Goal: Task Accomplishment & Management: Manage account settings

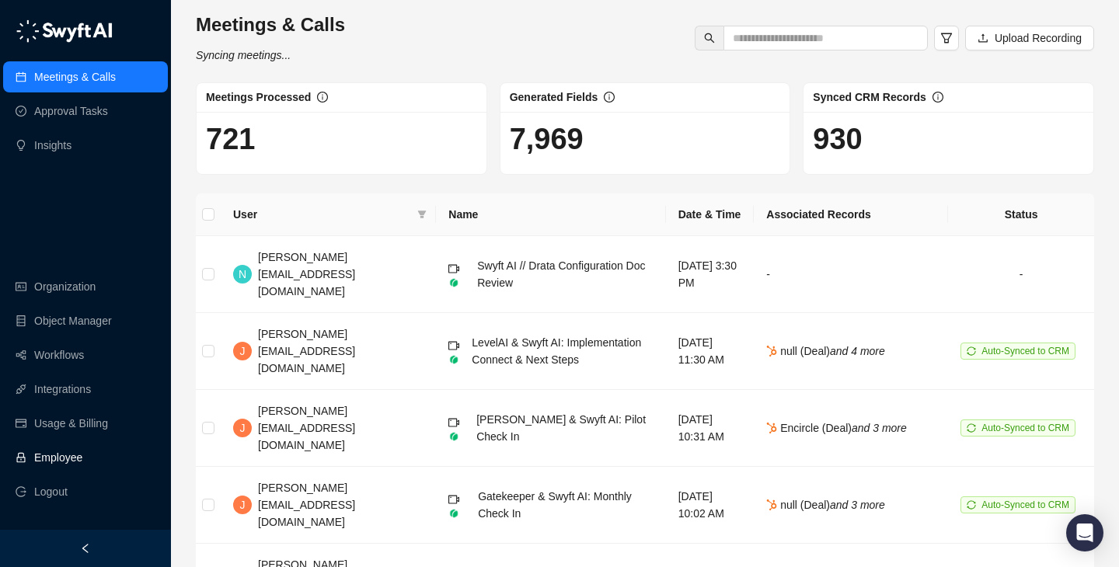
click at [82, 459] on link "Employee" at bounding box center [58, 457] width 48 height 31
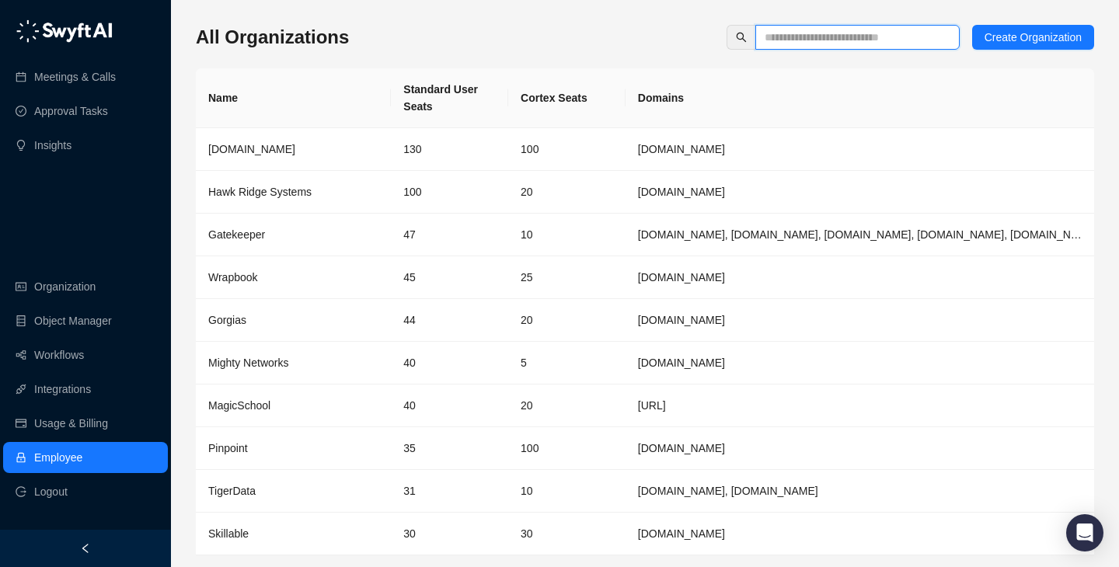
click at [788, 43] on input "text" at bounding box center [851, 37] width 173 height 17
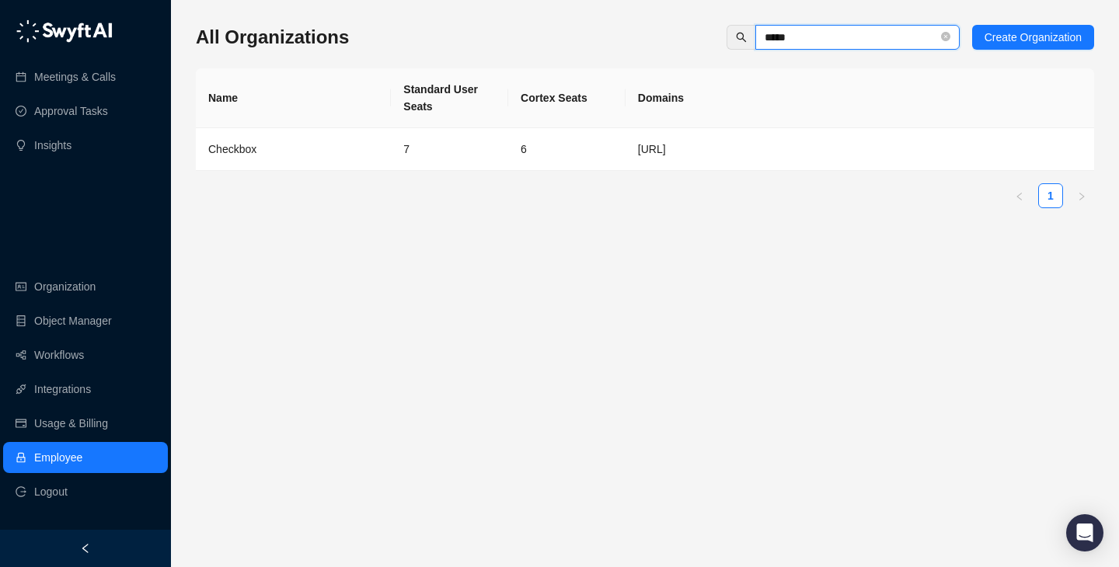
type input "*****"
click at [355, 159] on td "Checkbox" at bounding box center [293, 149] width 195 height 43
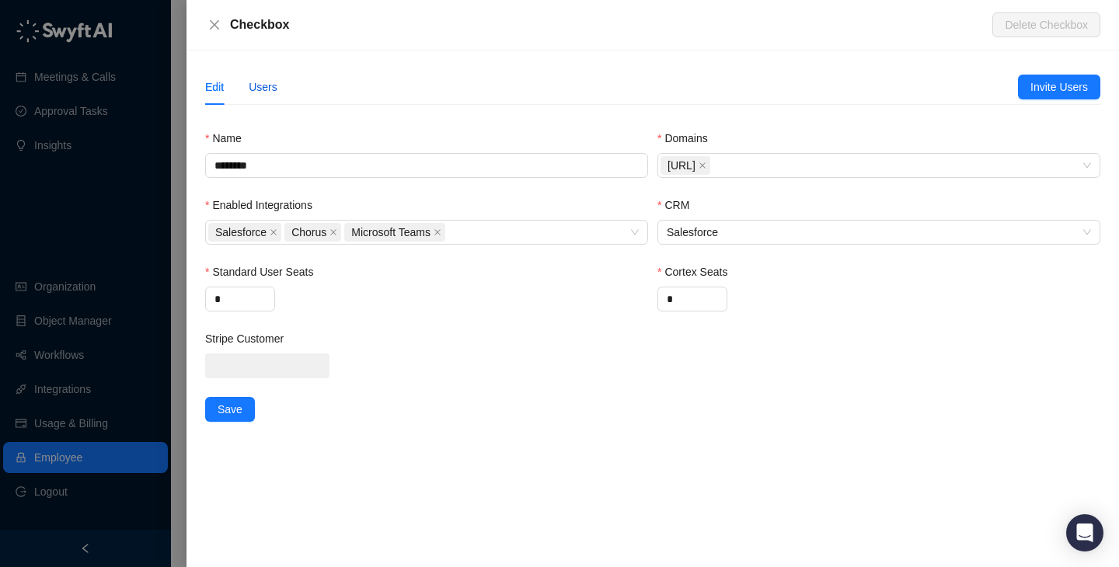
click at [257, 82] on div "Users" at bounding box center [263, 87] width 29 height 17
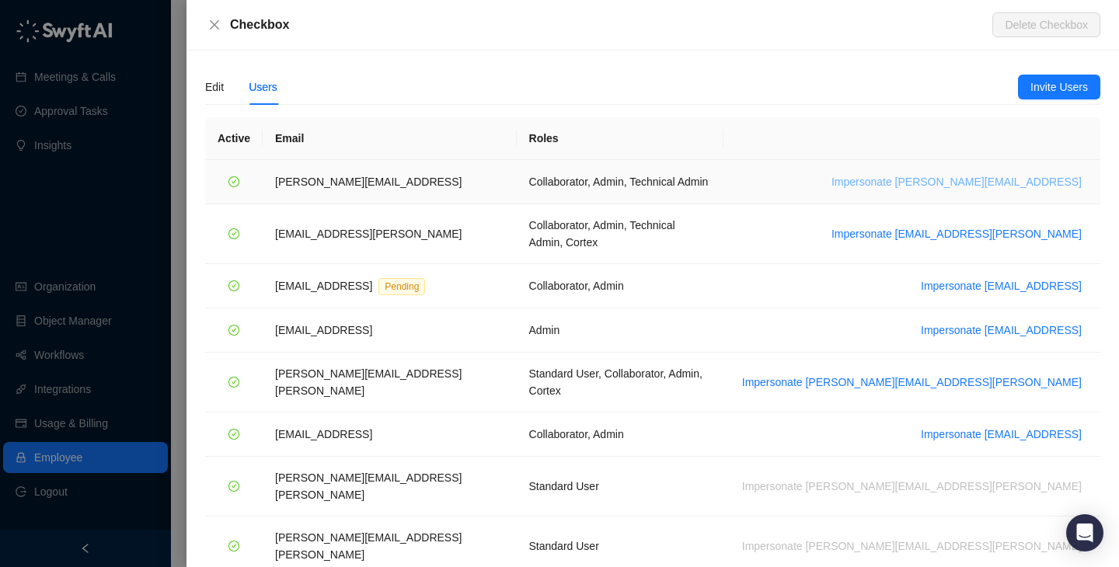
click at [992, 185] on span "Impersonate james@checkbox.ai" at bounding box center [957, 181] width 250 height 17
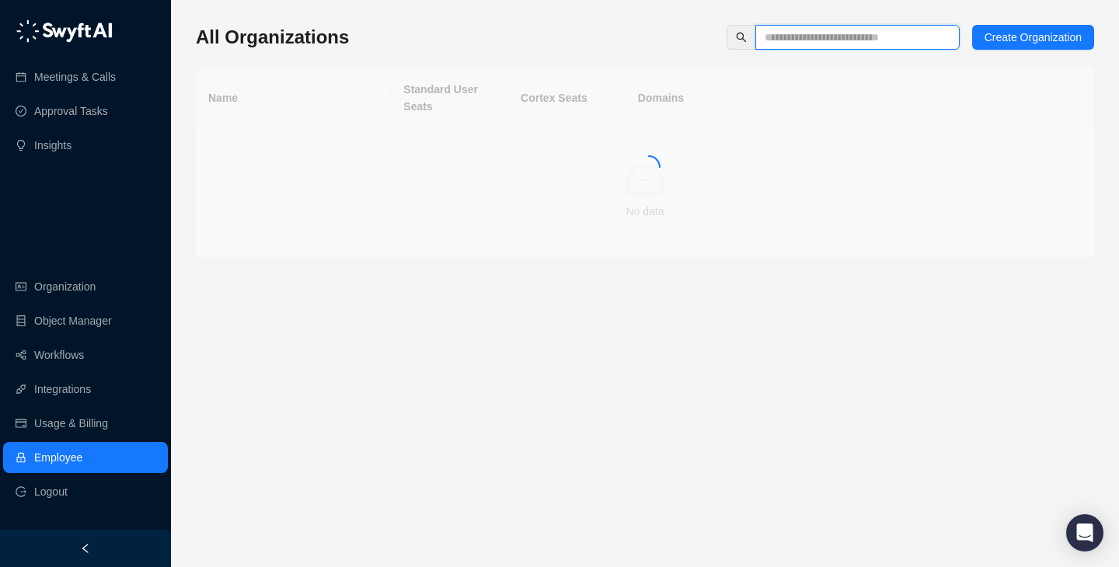
click at [882, 40] on input "text" at bounding box center [851, 37] width 173 height 17
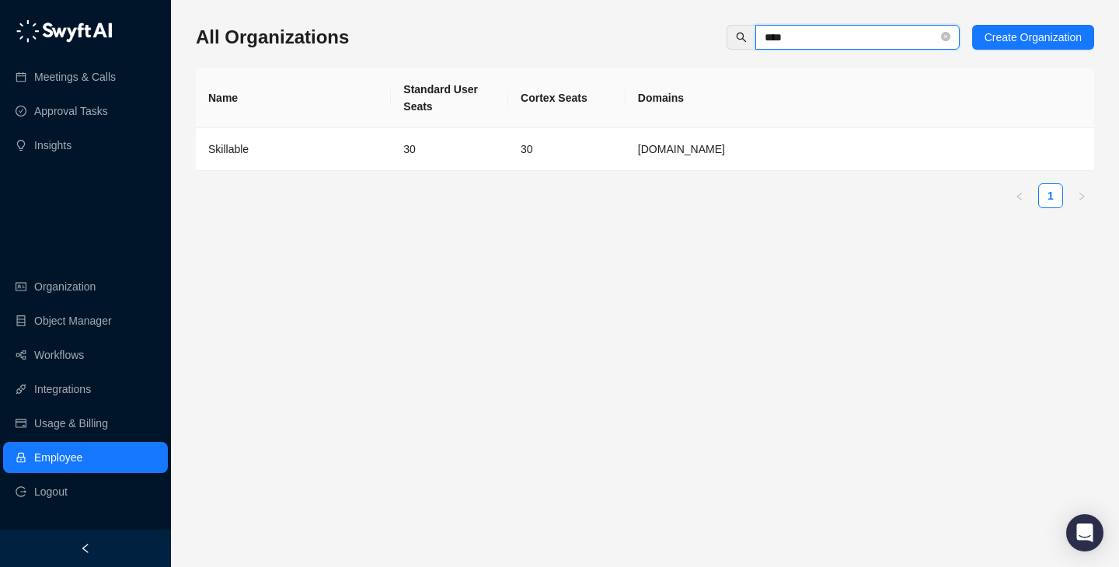
type input "****"
click at [379, 160] on td "Skillable" at bounding box center [293, 149] width 195 height 43
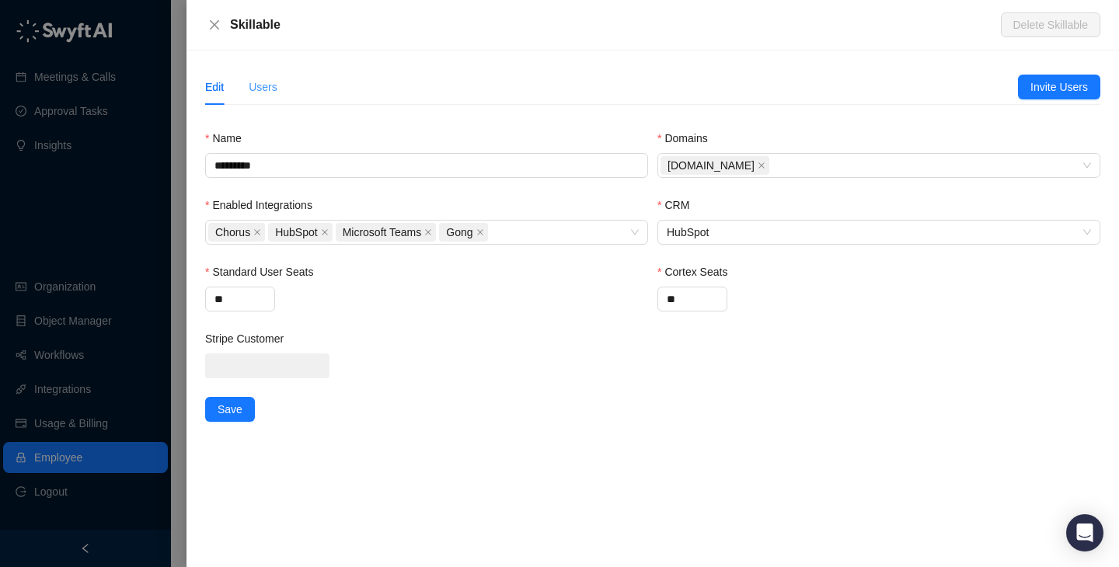
click at [275, 73] on div "Users" at bounding box center [263, 87] width 29 height 36
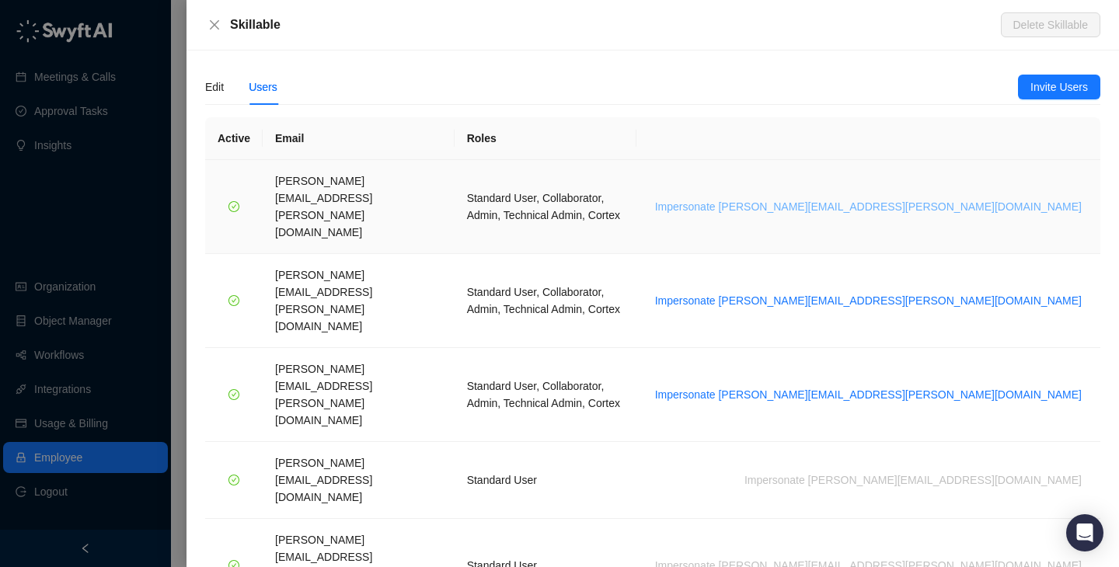
click at [927, 198] on span "Impersonate brian.olsen@skillable.com" at bounding box center [868, 206] width 427 height 17
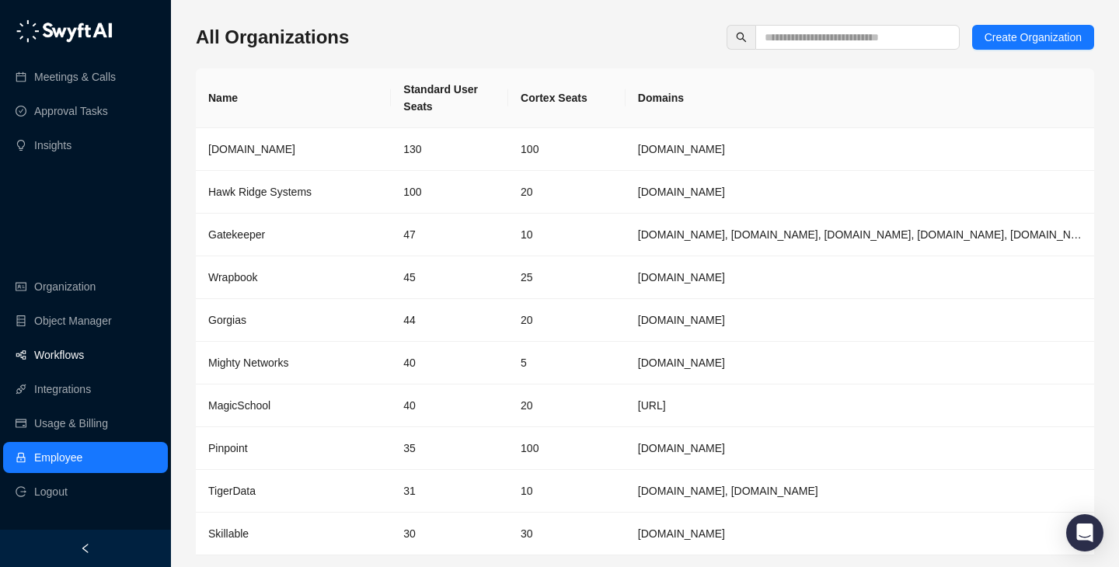
click at [84, 347] on link "Workflows" at bounding box center [59, 355] width 50 height 31
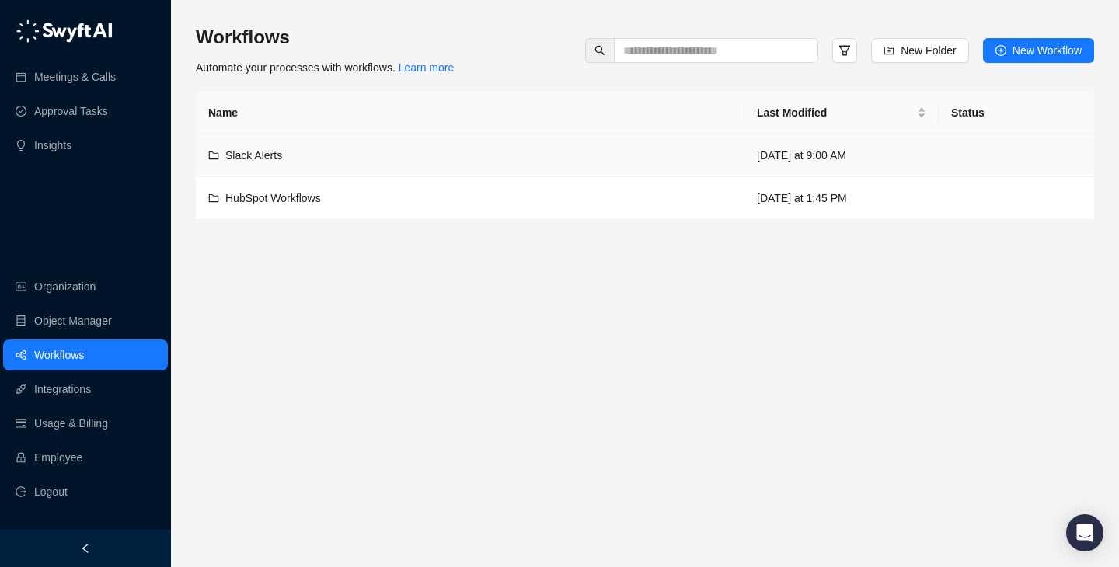
click at [361, 162] on div "Slack Alerts" at bounding box center [470, 155] width 524 height 17
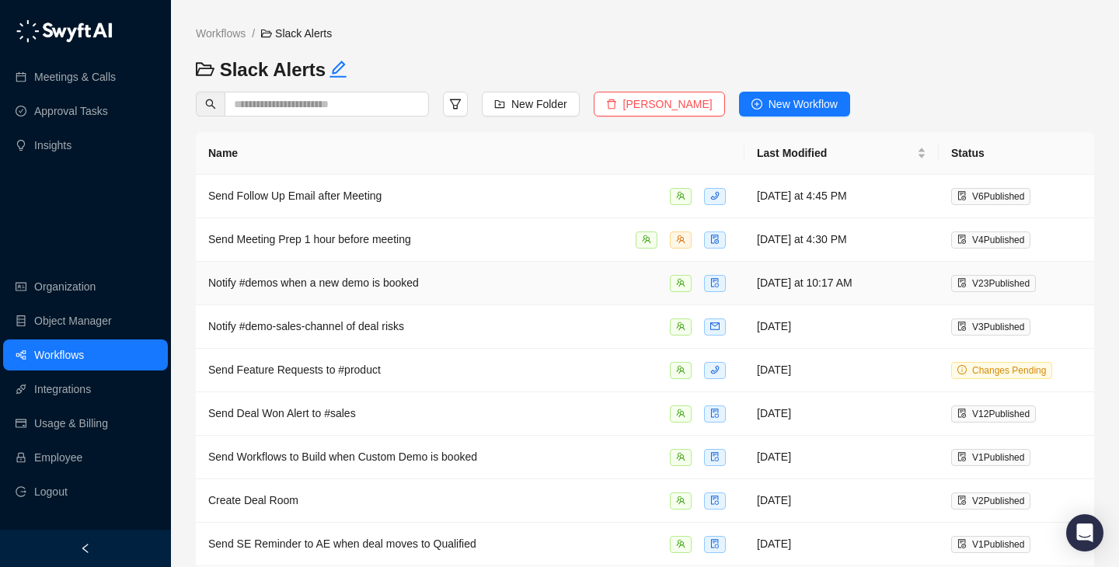
click at [528, 278] on div "Notify #demos when a new demo is booked" at bounding box center [470, 283] width 524 height 18
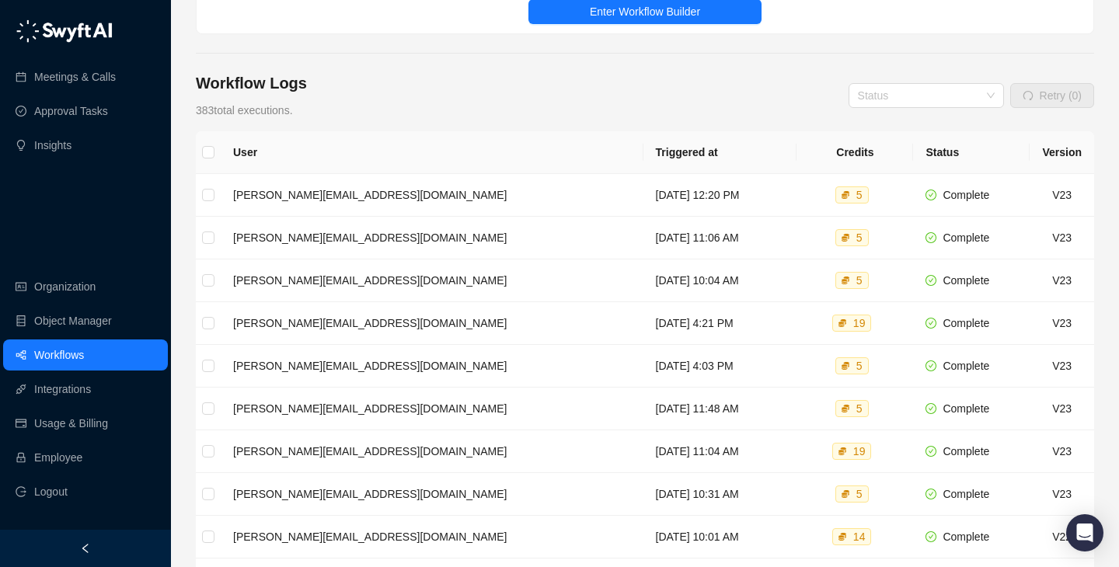
scroll to position [179, 0]
click at [644, 190] on td "Wednesday, 09/10/25, 12:20 PM" at bounding box center [721, 196] width 154 height 43
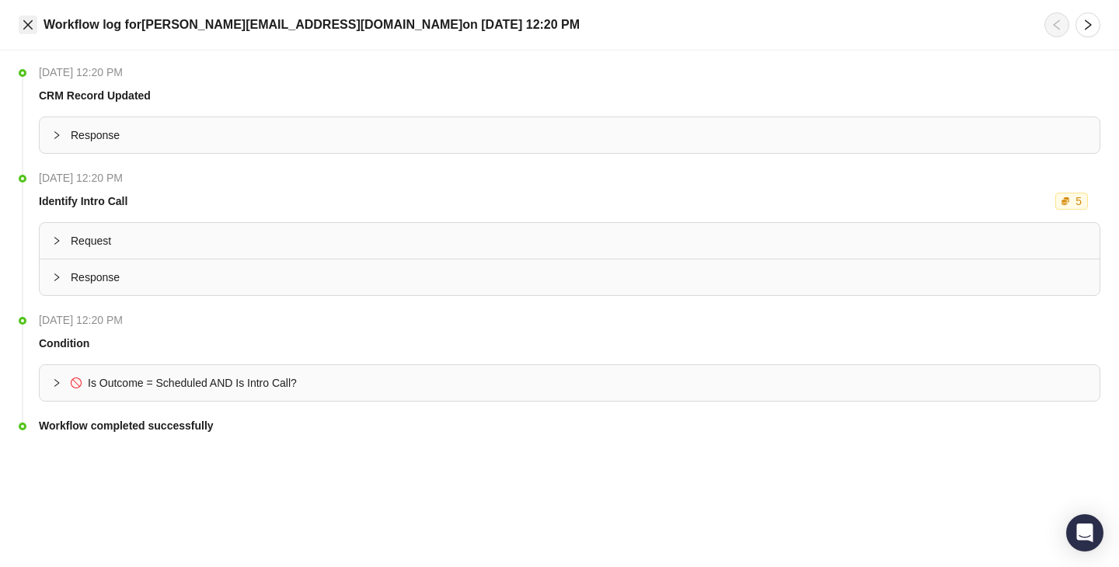
click at [25, 28] on icon "close" at bounding box center [28, 25] width 12 height 12
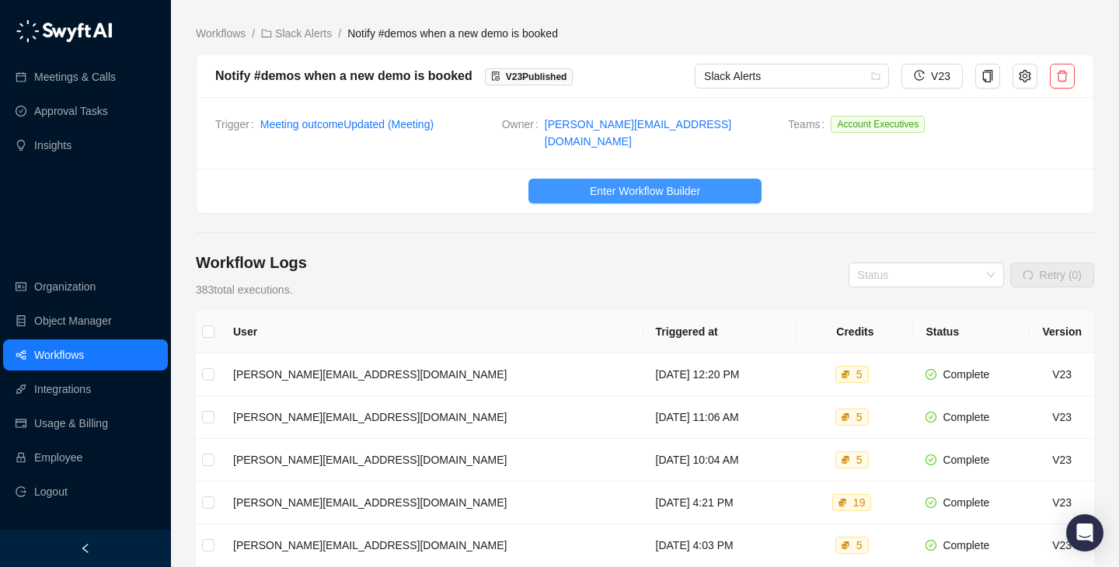
click at [640, 183] on span "Enter Workflow Builder" at bounding box center [645, 191] width 110 height 17
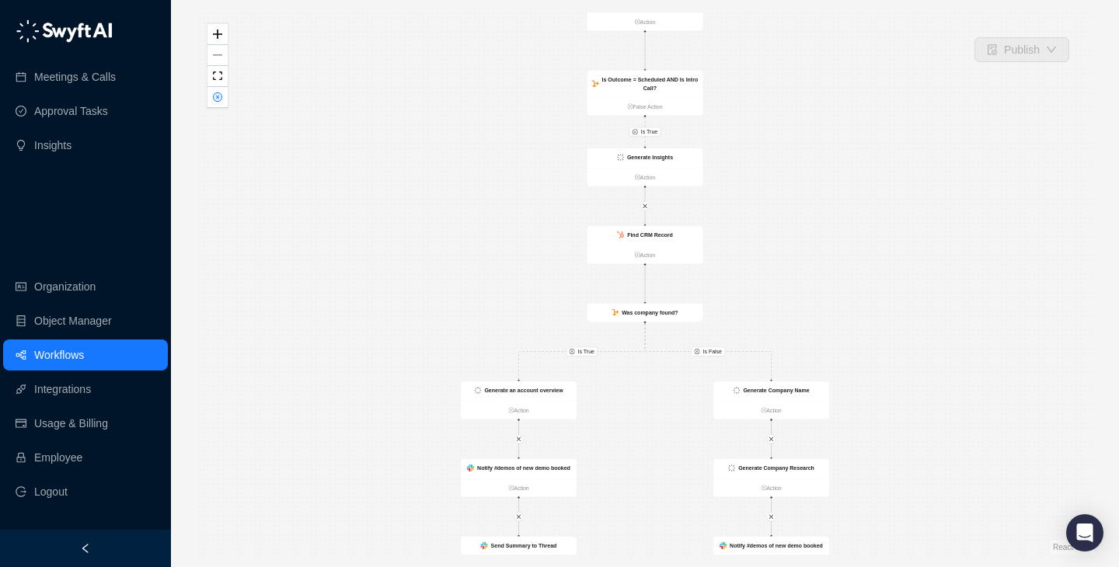
drag, startPoint x: 440, startPoint y: 148, endPoint x: 440, endPoint y: 296, distance: 147.7
click at [440, 296] on div "Is True Is True Is False CRM Record Updated Action Send Summary to Thread Actio…" at bounding box center [645, 283] width 899 height 543
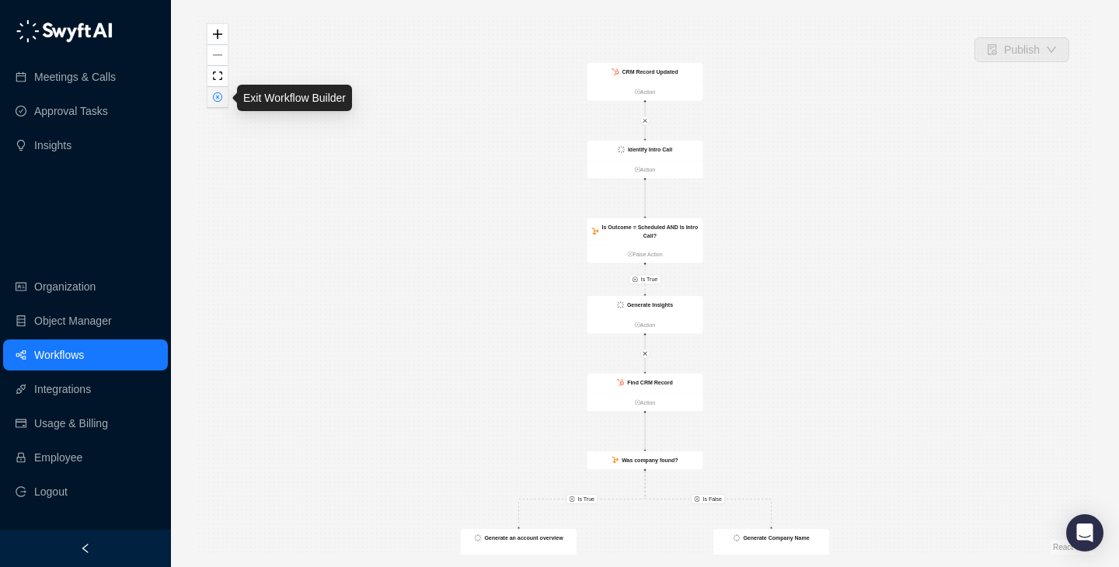
click at [211, 101] on button "button" at bounding box center [218, 97] width 20 height 21
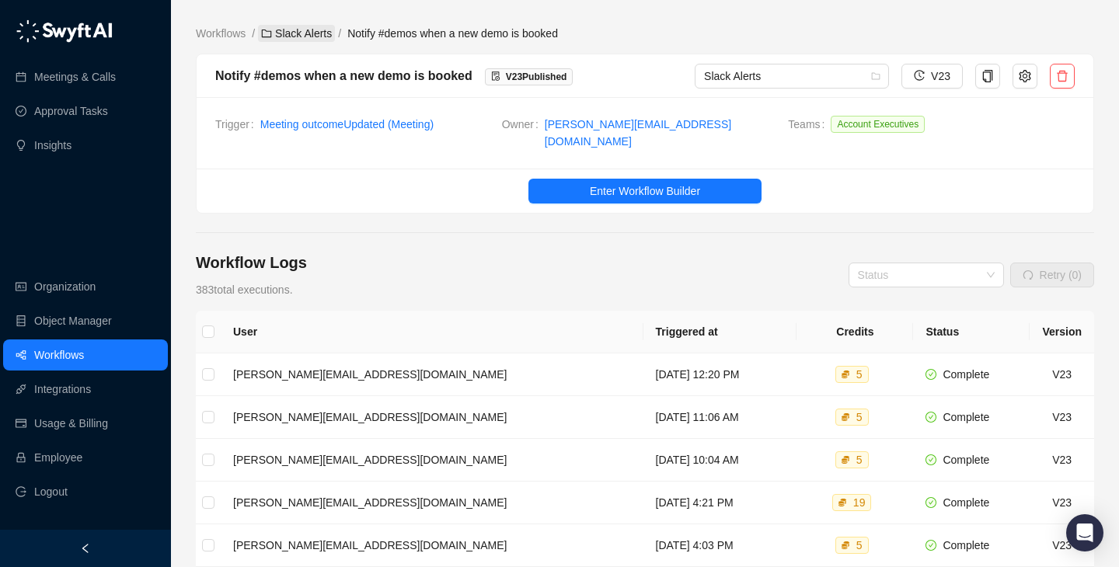
click at [276, 40] on link "Slack Alerts" at bounding box center [296, 33] width 77 height 17
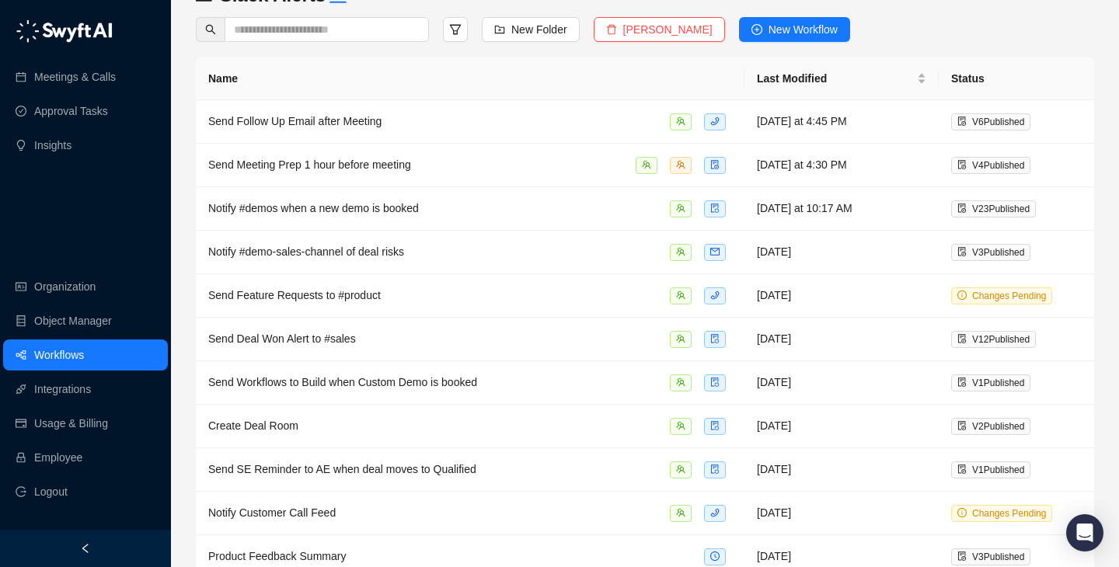
scroll to position [36, 0]
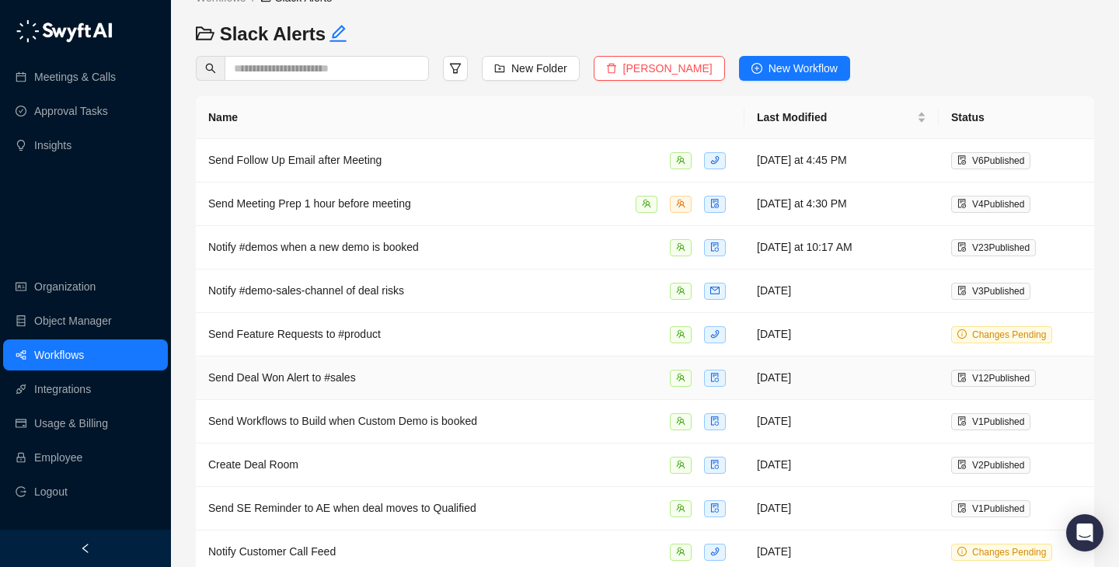
click at [501, 379] on div "Send Deal Won Alert to #sales" at bounding box center [470, 378] width 524 height 18
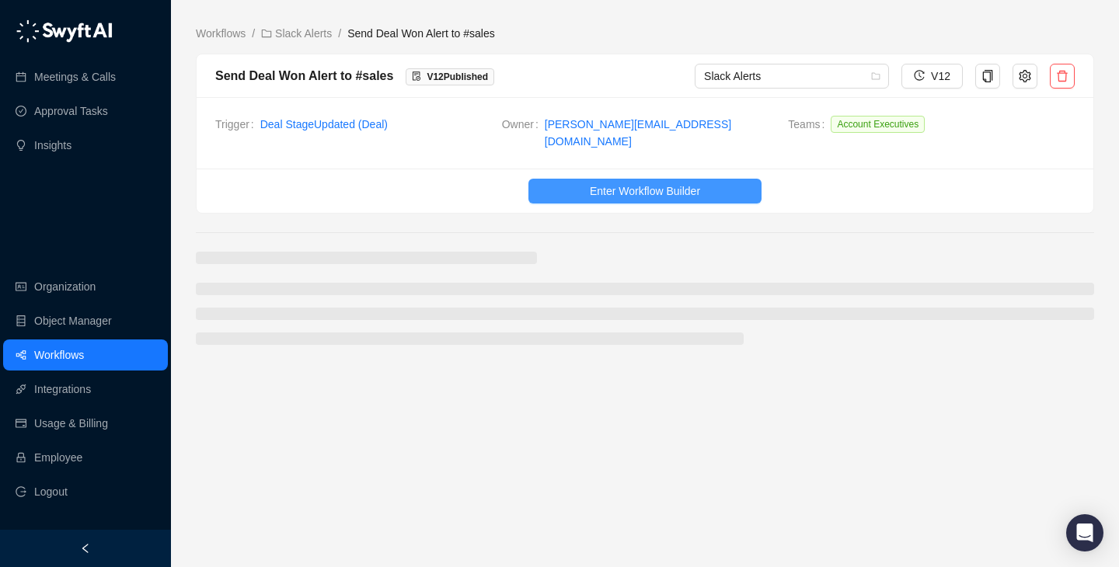
click at [610, 183] on span "Enter Workflow Builder" at bounding box center [645, 191] width 110 height 17
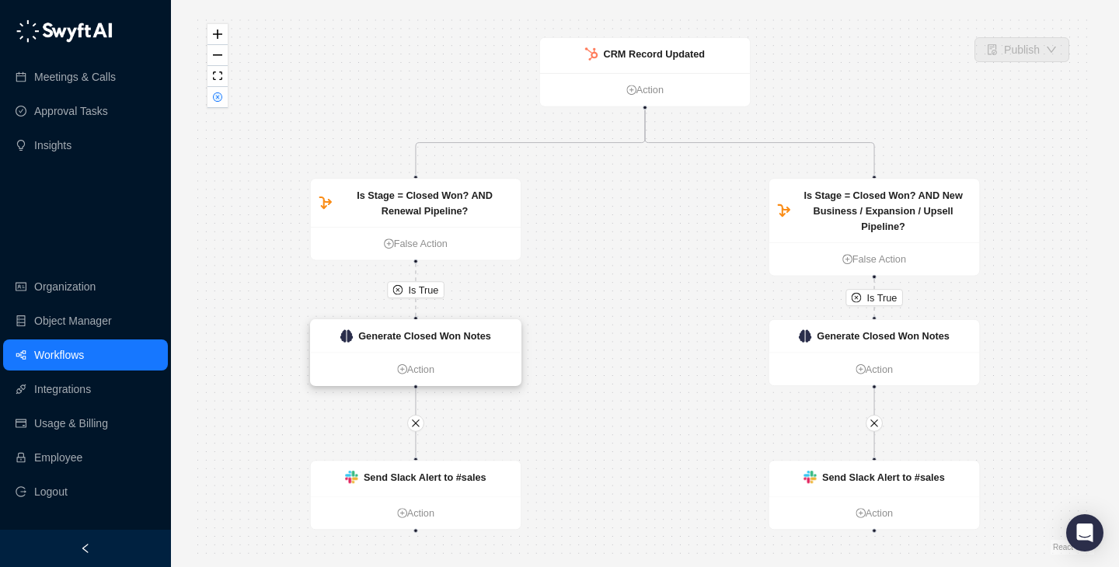
click at [473, 343] on div "Generate Closed Won Notes" at bounding box center [424, 337] width 133 height 16
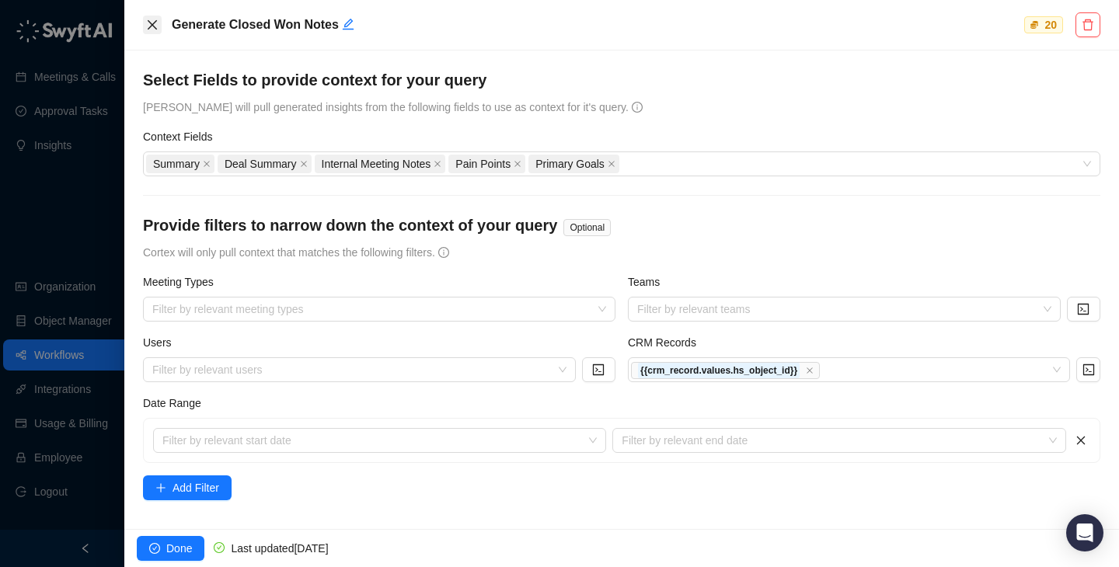
click at [149, 21] on icon "close" at bounding box center [152, 24] width 9 height 9
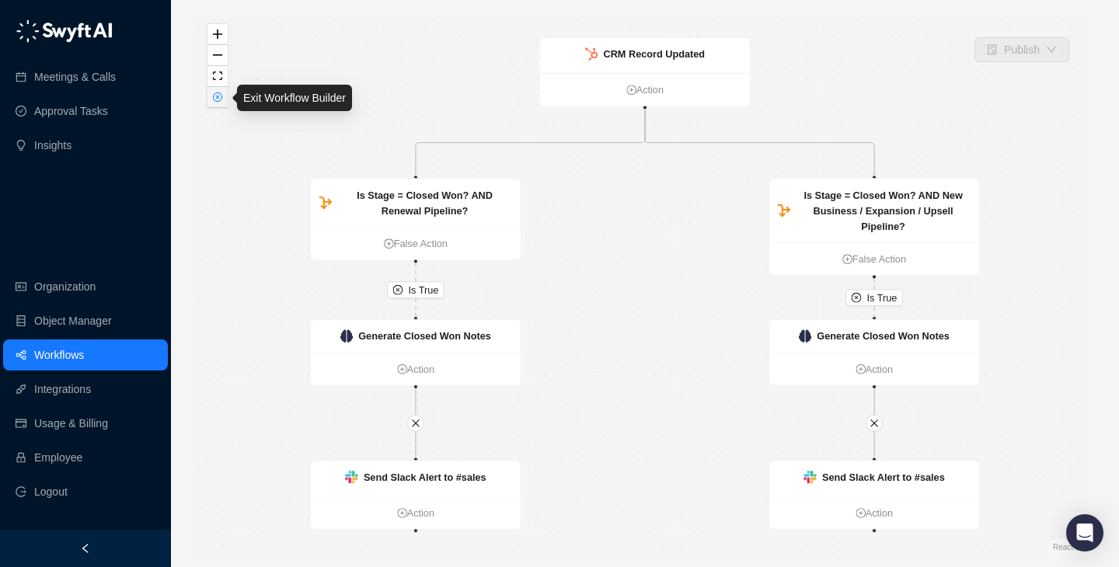
click at [211, 90] on button "button" at bounding box center [218, 97] width 20 height 21
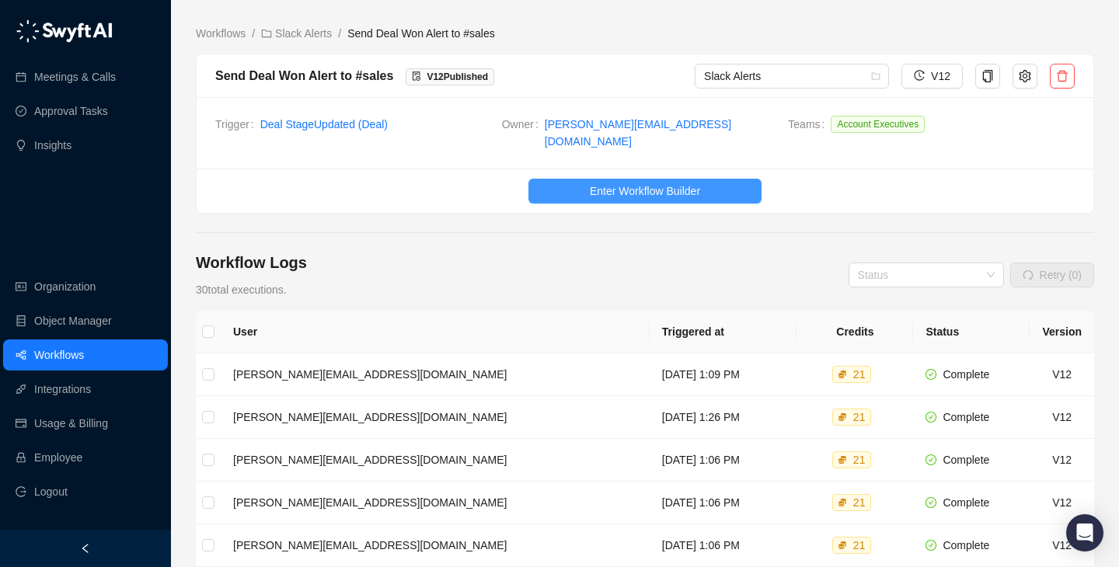
click at [616, 179] on button "Enter Workflow Builder" at bounding box center [645, 191] width 233 height 25
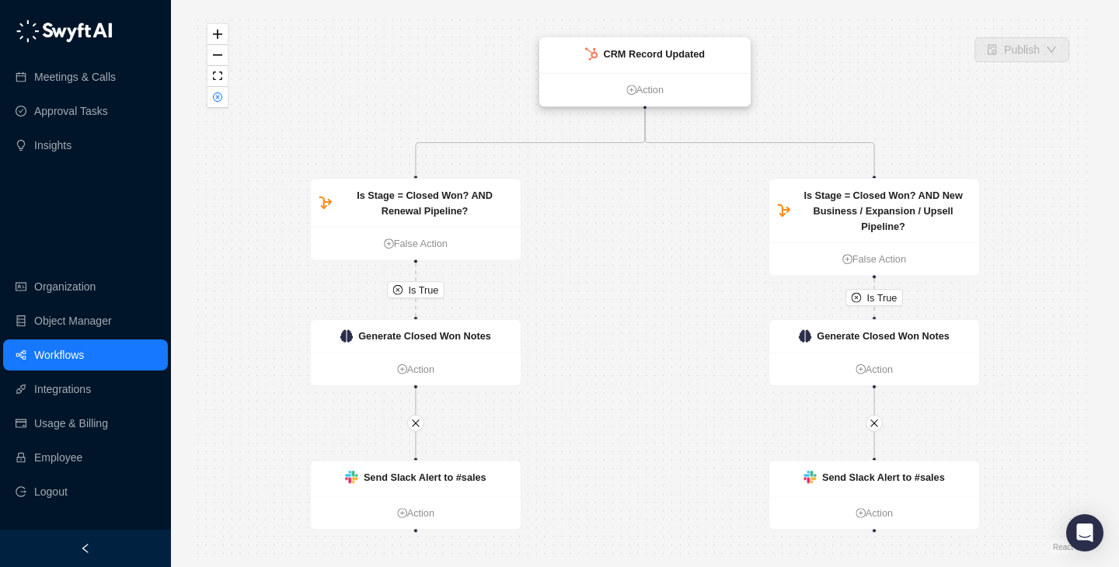
click at [617, 57] on strong "CRM Record Updated" at bounding box center [654, 54] width 102 height 12
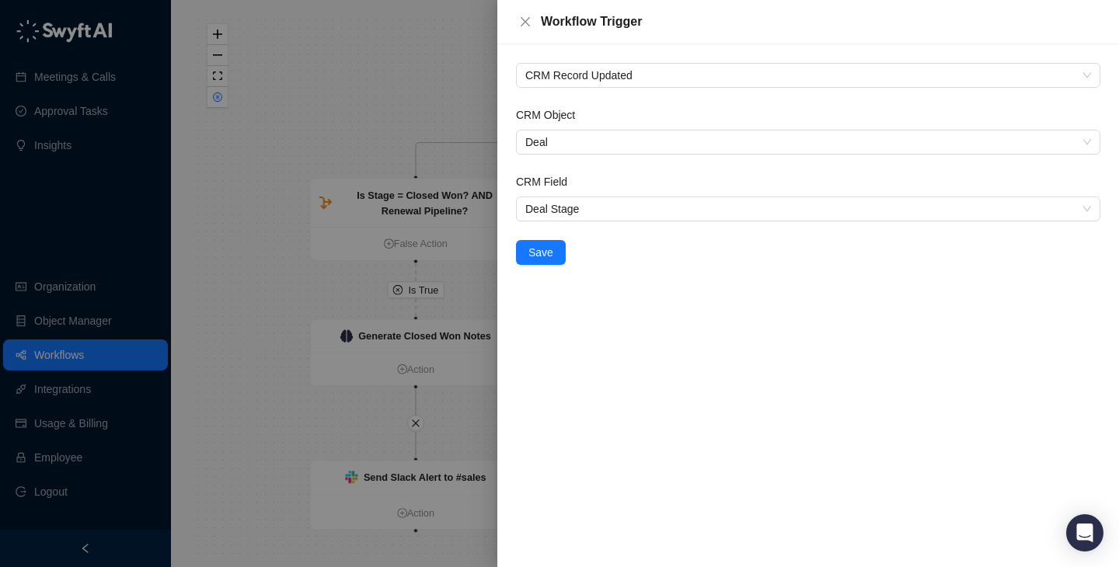
click at [213, 76] on div at bounding box center [559, 283] width 1119 height 567
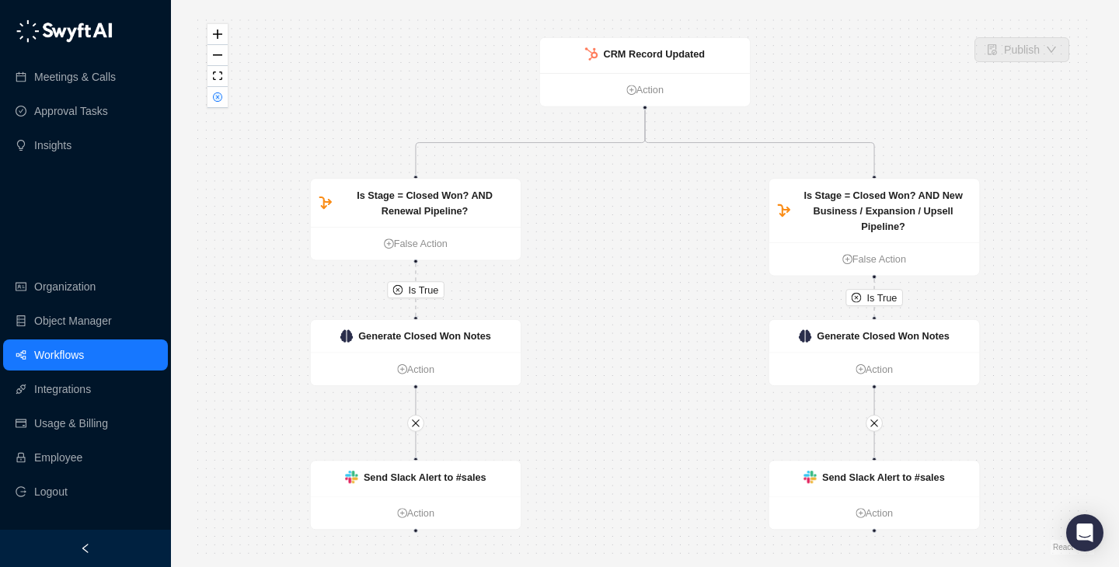
click at [214, 99] on icon "close-circle" at bounding box center [217, 97] width 9 height 9
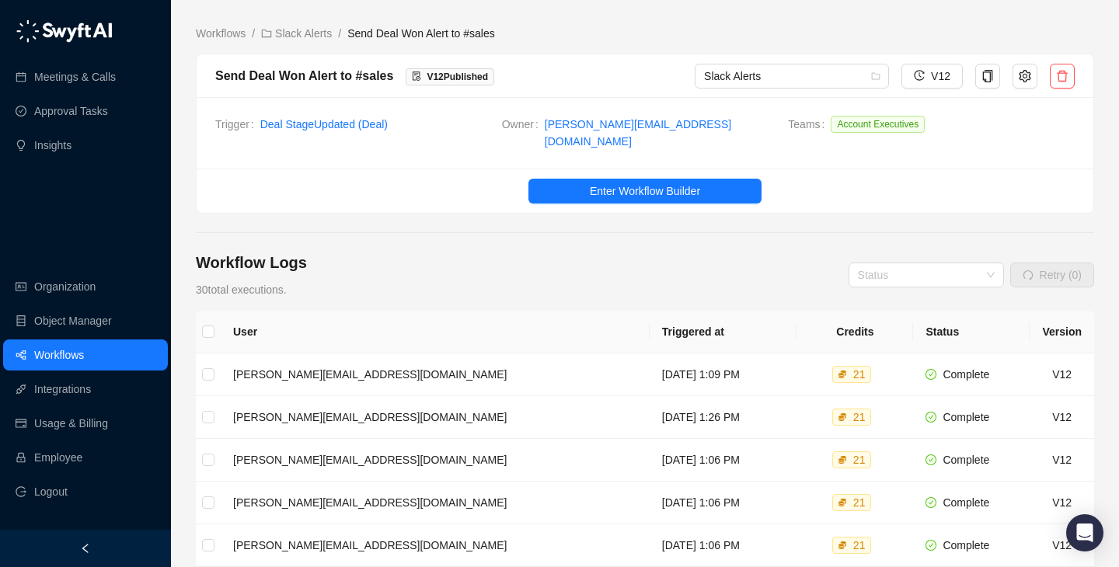
click at [607, 257] on div "Workflow Logs 30 total executions. Status Retry (0)" at bounding box center [645, 275] width 899 height 47
click at [611, 264] on div "Workflow Logs 30 total executions. Status Retry (0)" at bounding box center [645, 275] width 899 height 47
click at [644, 375] on td "[DATE] 11:25 AM" at bounding box center [720, 375] width 153 height 43
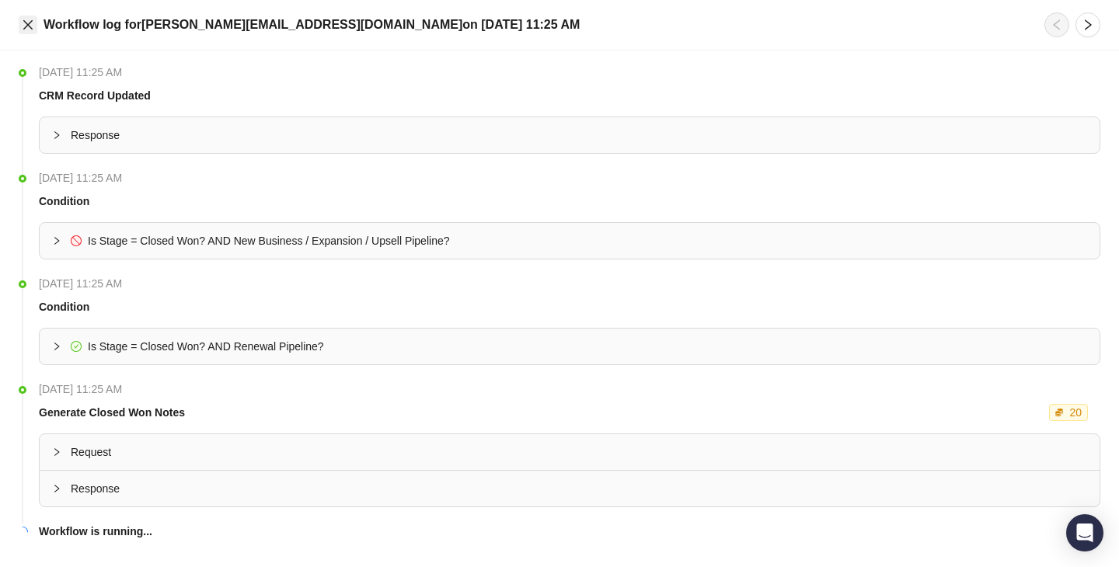
click at [29, 24] on icon "close" at bounding box center [28, 25] width 12 height 12
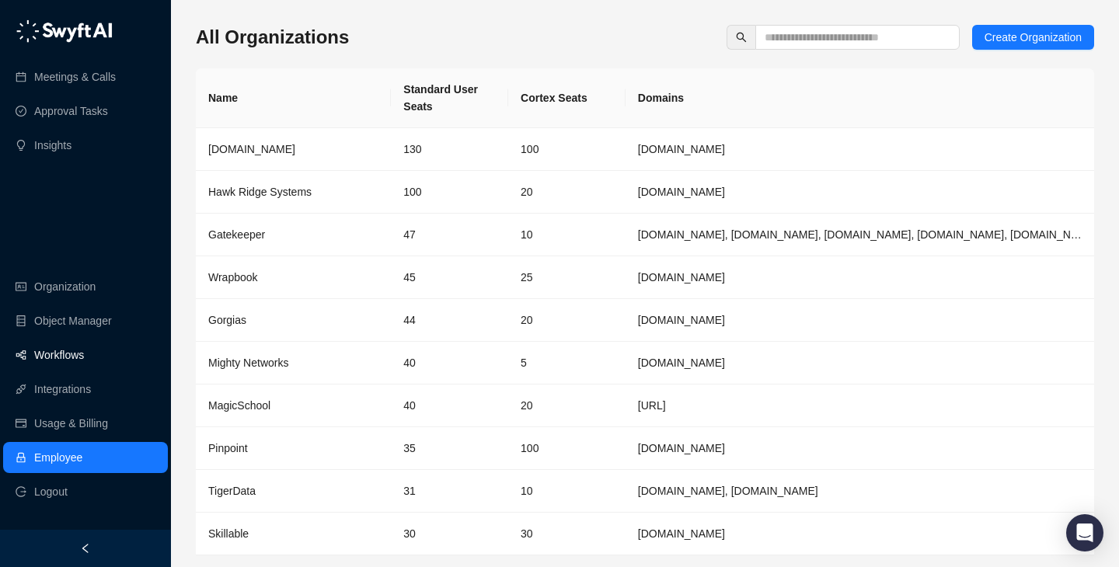
click at [84, 360] on link "Workflows" at bounding box center [59, 355] width 50 height 31
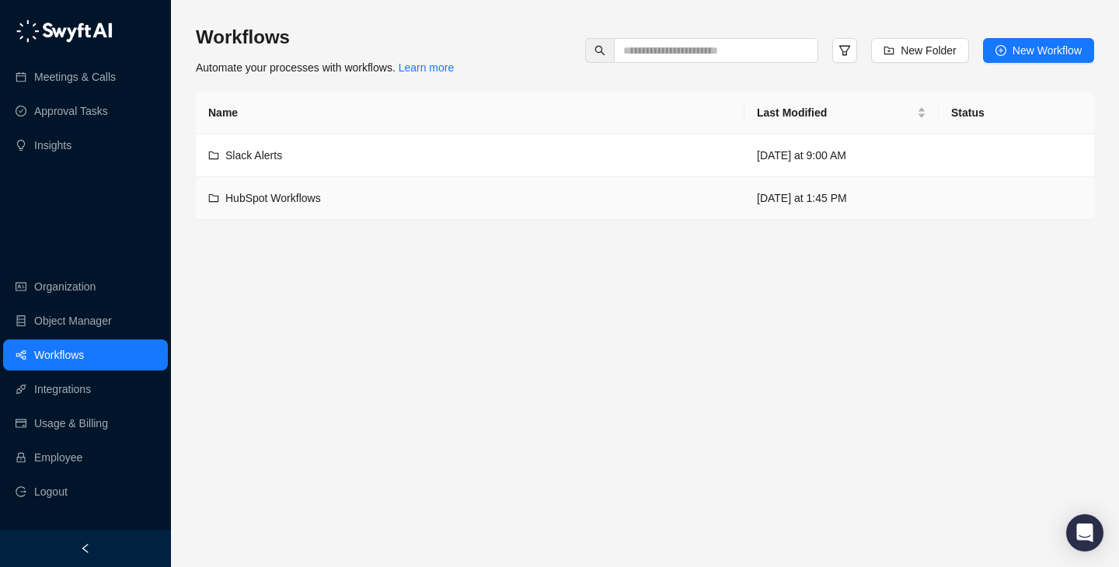
click at [351, 203] on div "HubSpot Workflows" at bounding box center [470, 198] width 524 height 17
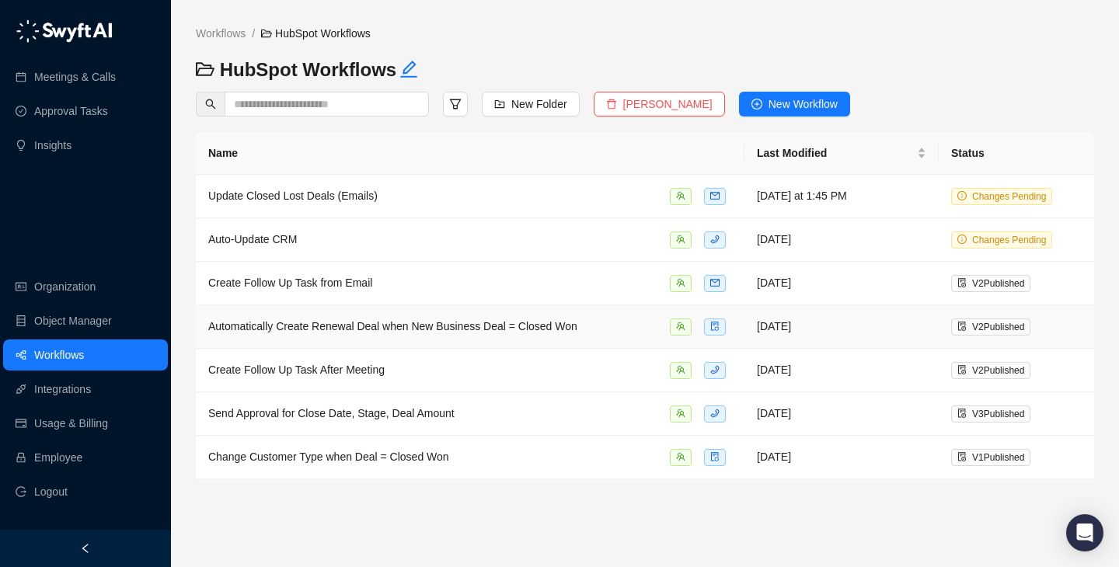
click at [484, 330] on span "Automatically Create Renewal Deal when New Business Deal = Closed Won" at bounding box center [392, 326] width 369 height 12
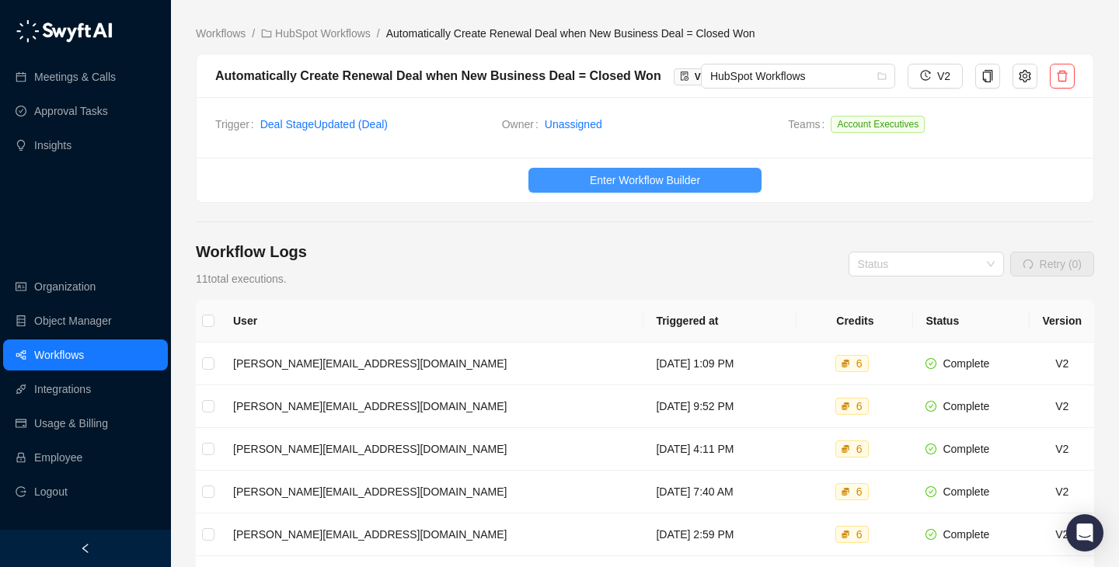
click at [613, 188] on span "Enter Workflow Builder" at bounding box center [645, 180] width 110 height 17
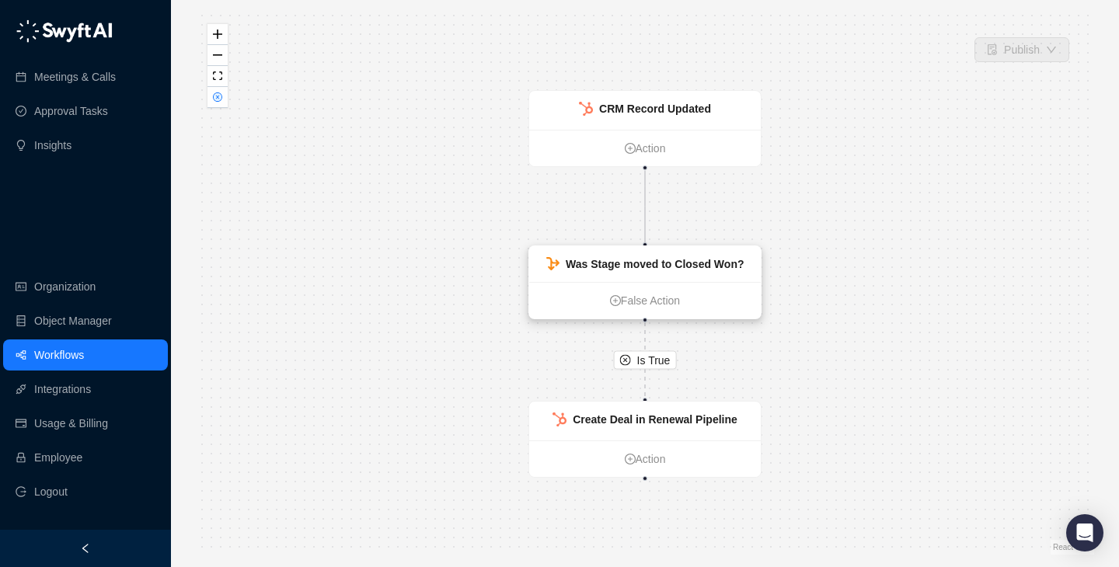
click at [647, 267] on strong "Was Stage moved to Closed Won?" at bounding box center [655, 264] width 178 height 12
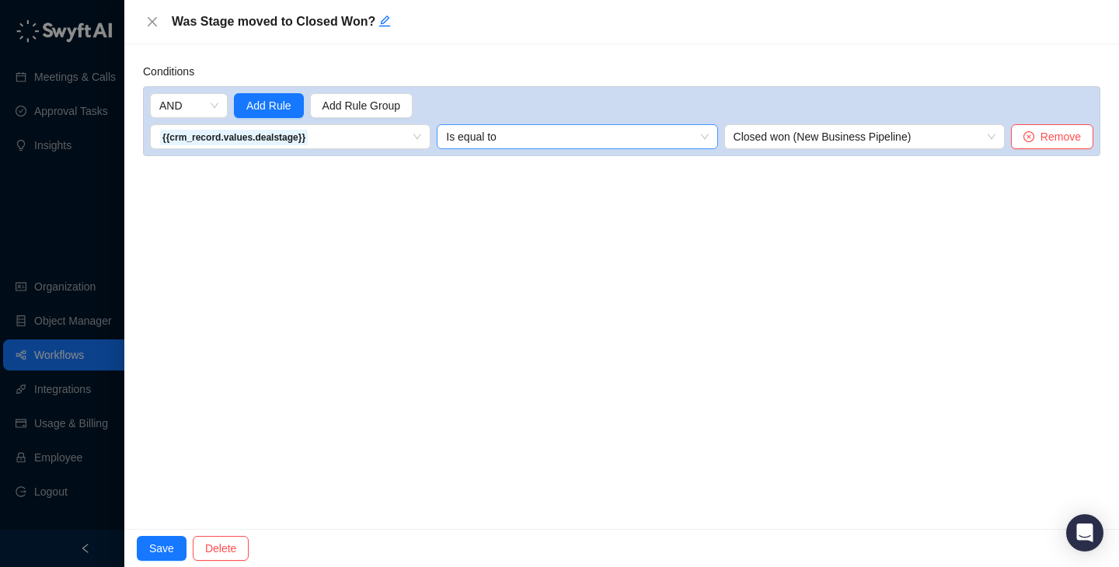
click at [666, 141] on span "Is equal to" at bounding box center [577, 136] width 262 height 23
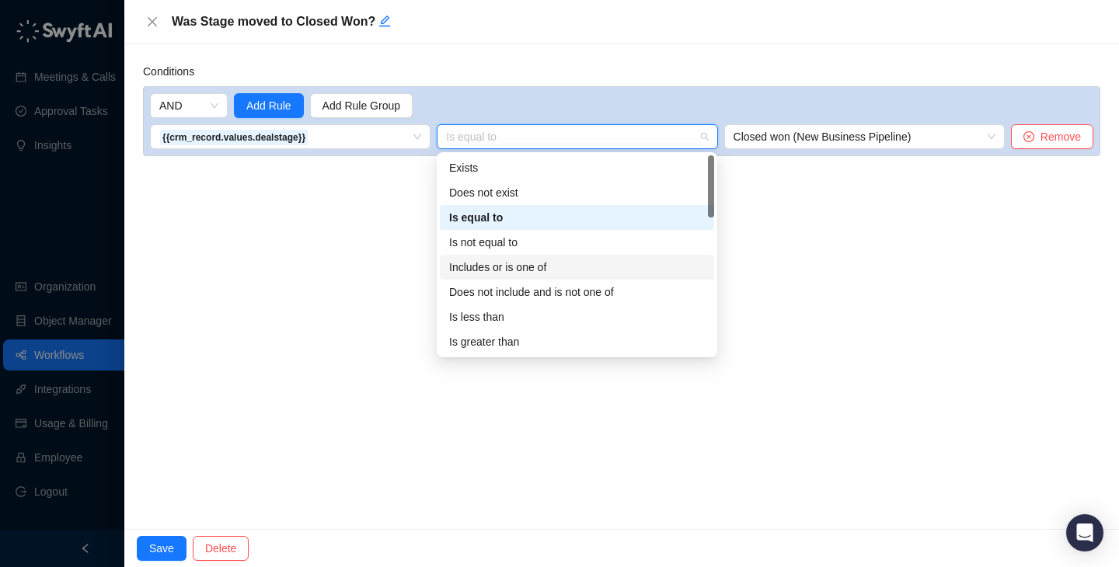
click at [558, 264] on div "Includes or is one of" at bounding box center [577, 267] width 256 height 17
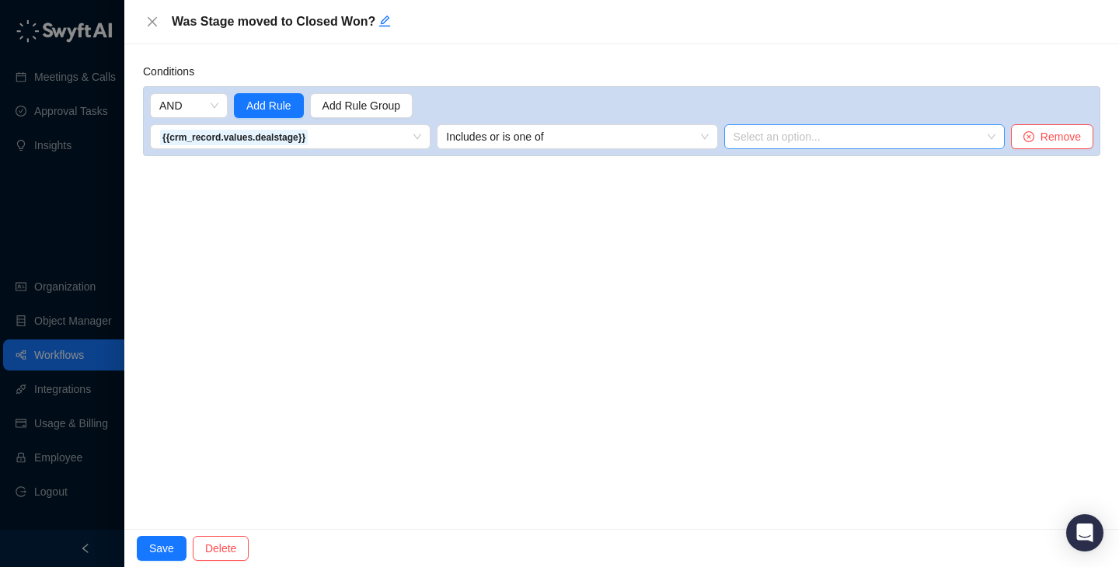
click at [805, 137] on div at bounding box center [857, 137] width 258 height 12
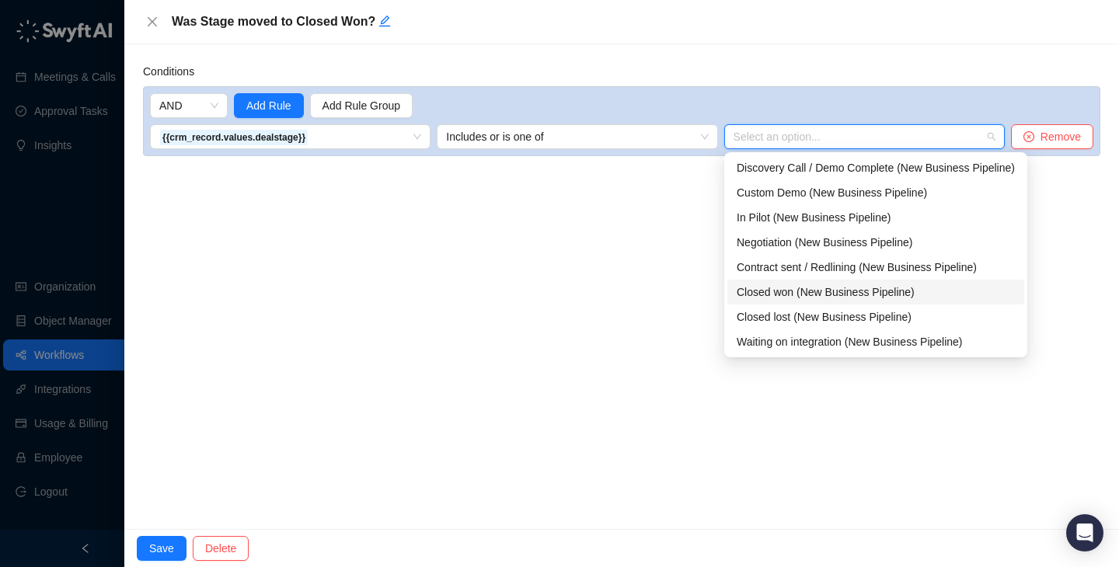
click at [838, 297] on div "Closed won (New Business Pipeline)" at bounding box center [876, 292] width 278 height 17
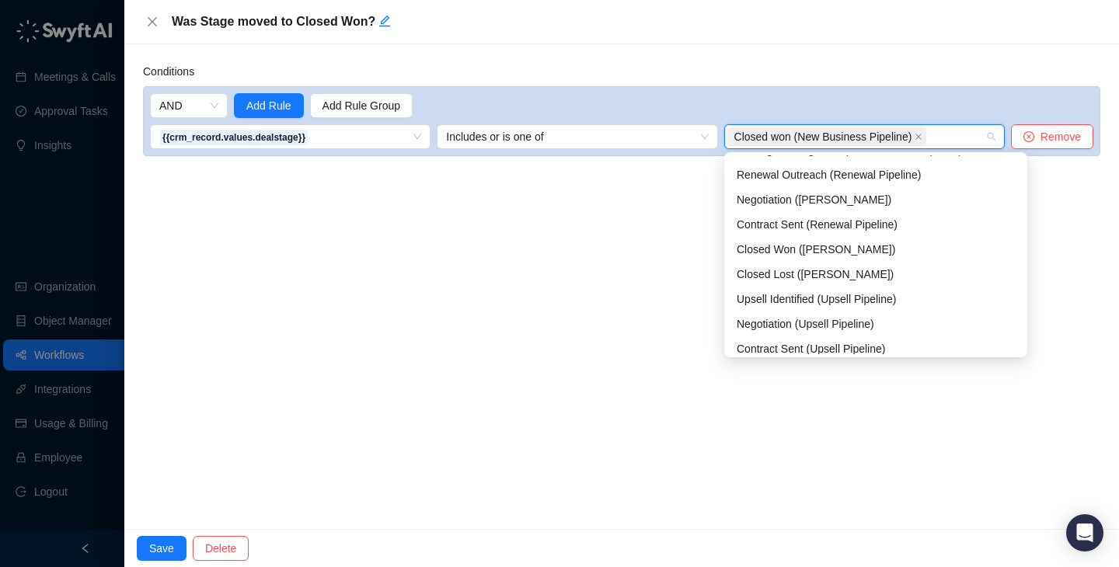
scroll to position [189, 0]
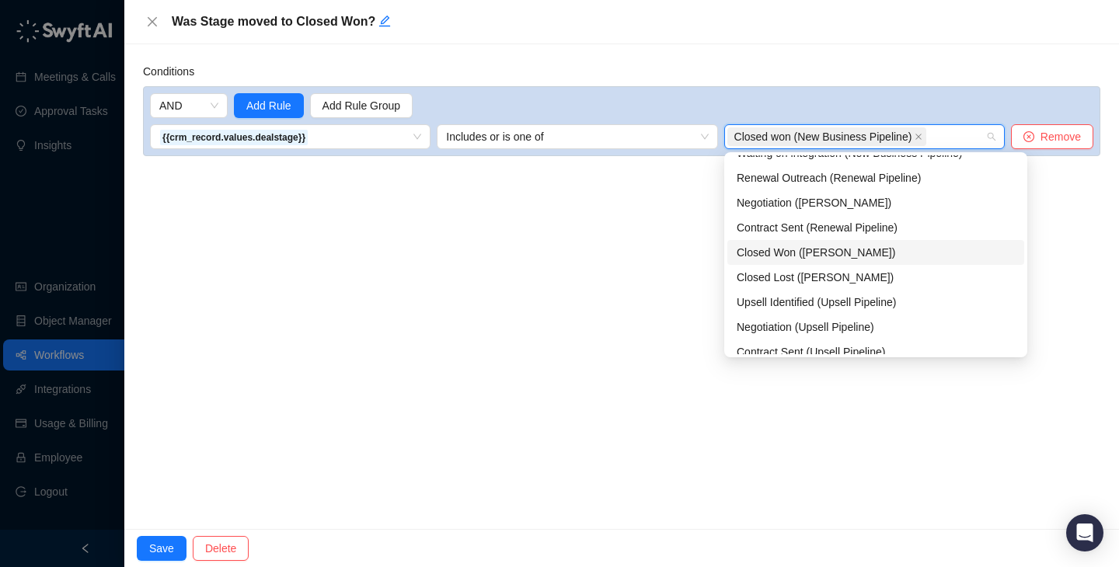
click at [845, 256] on div "Closed Won ([PERSON_NAME])" at bounding box center [876, 252] width 278 height 17
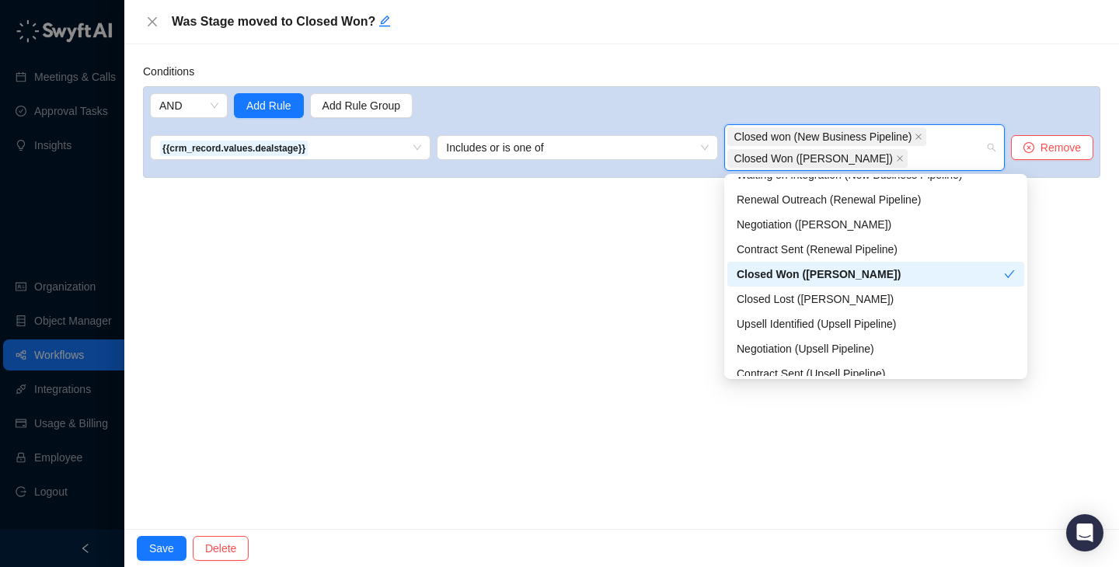
click at [363, 331] on div "Conditions AND Add Rule Add Rule Group {{crm_record.values.dealstage}} Includes…" at bounding box center [621, 286] width 995 height 485
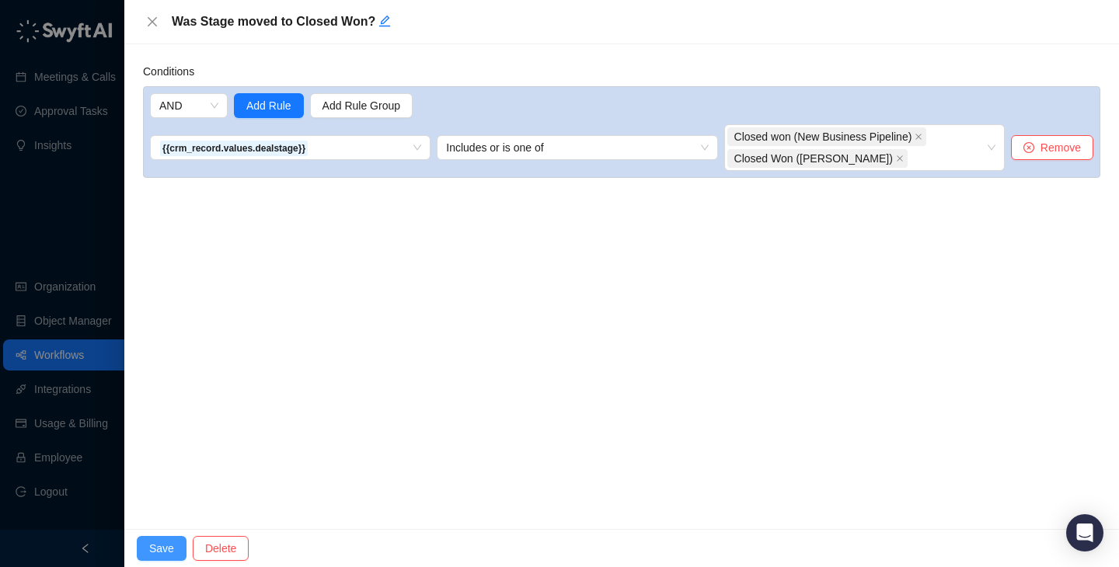
click at [166, 553] on span "Save" at bounding box center [161, 548] width 25 height 17
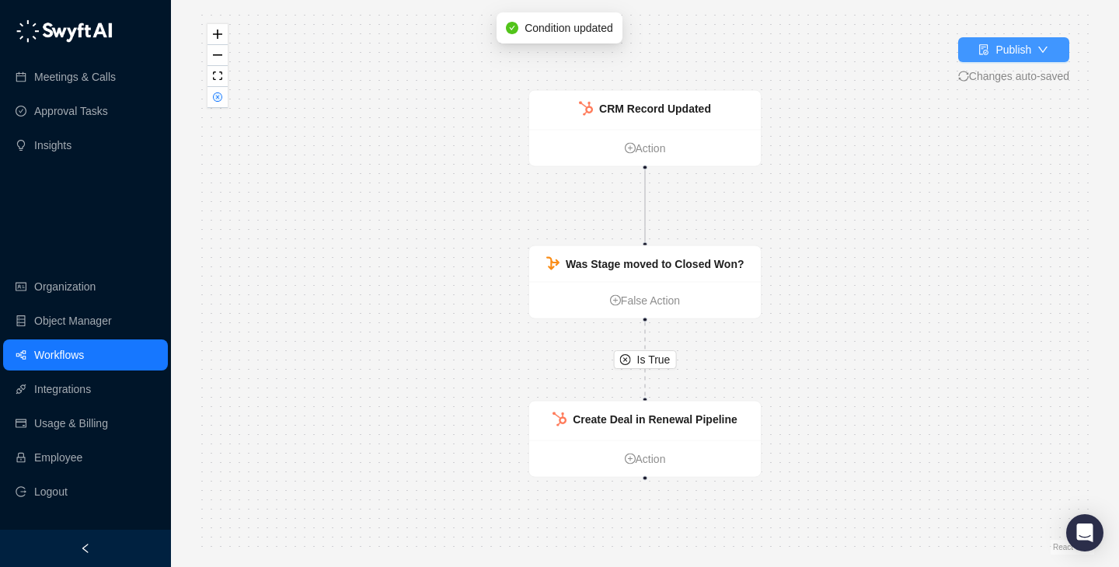
click at [1042, 38] on button "Publish" at bounding box center [1013, 49] width 111 height 25
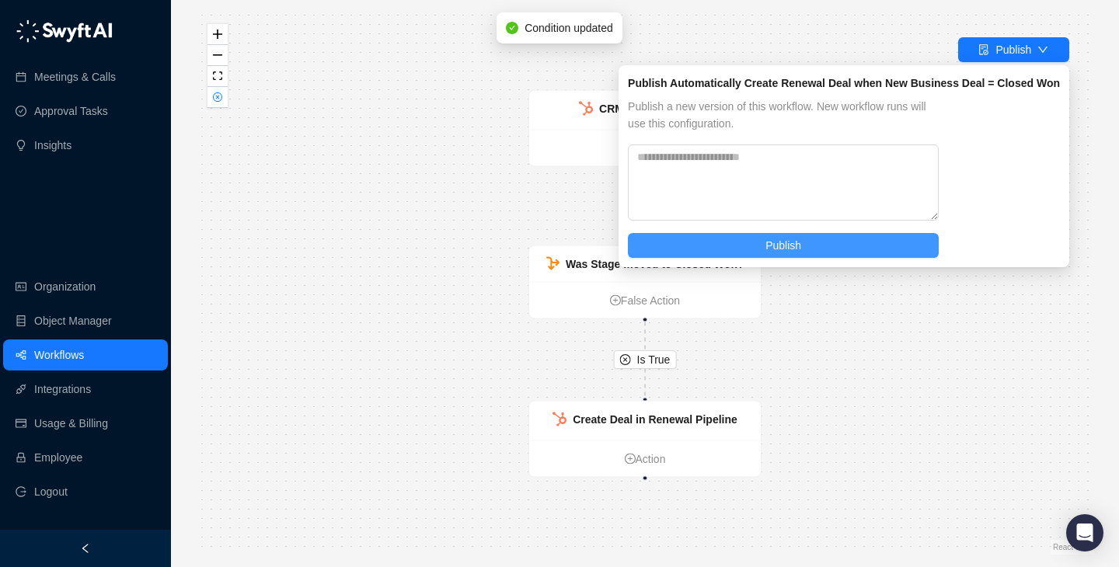
click at [890, 243] on button "Publish" at bounding box center [783, 245] width 311 height 25
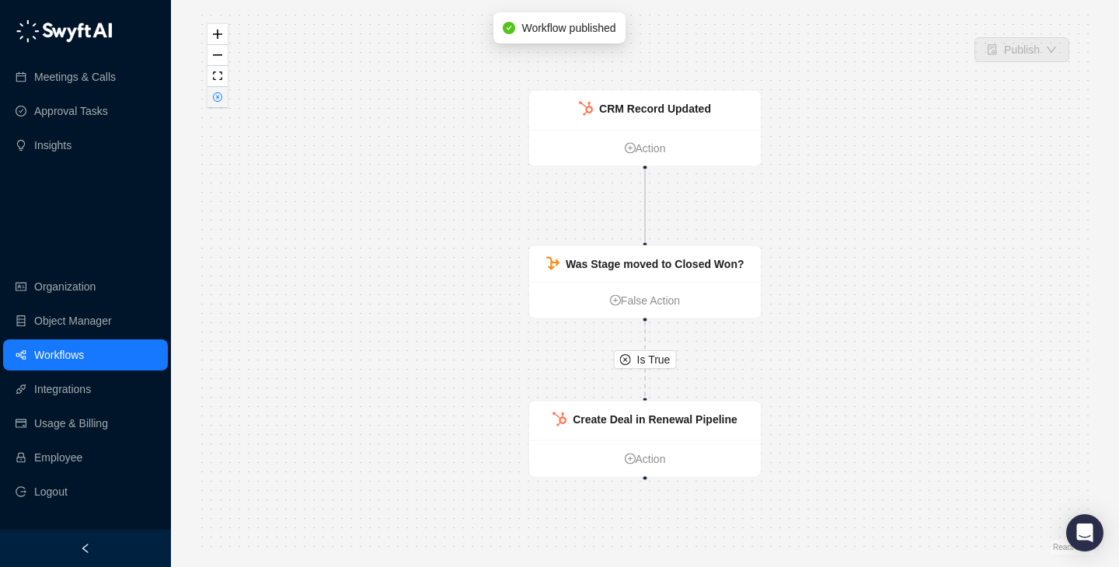
click at [222, 103] on button "button" at bounding box center [218, 97] width 20 height 21
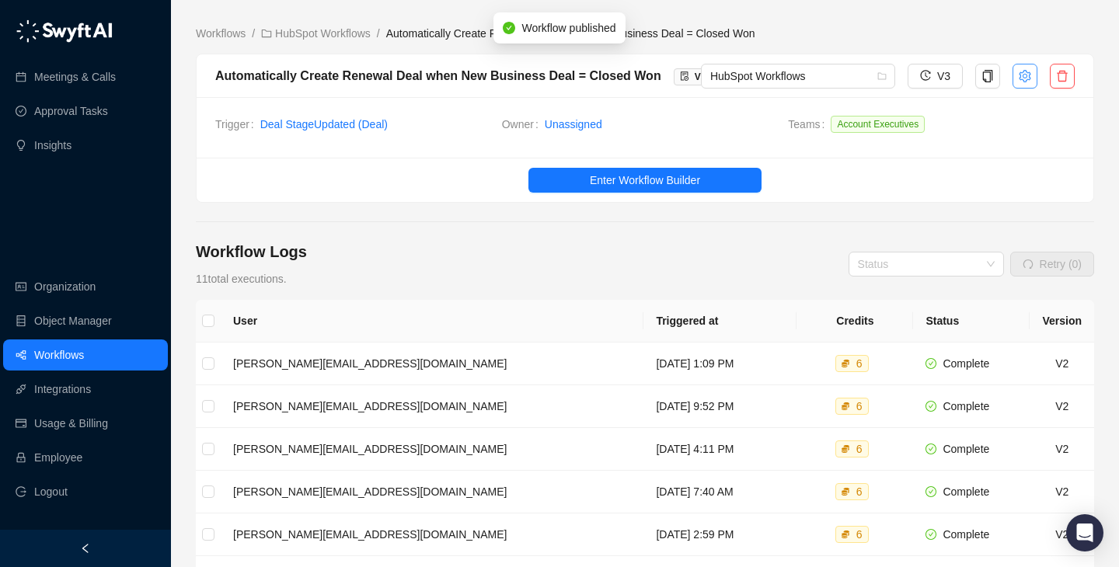
click at [1028, 83] on button "button" at bounding box center [1025, 76] width 25 height 25
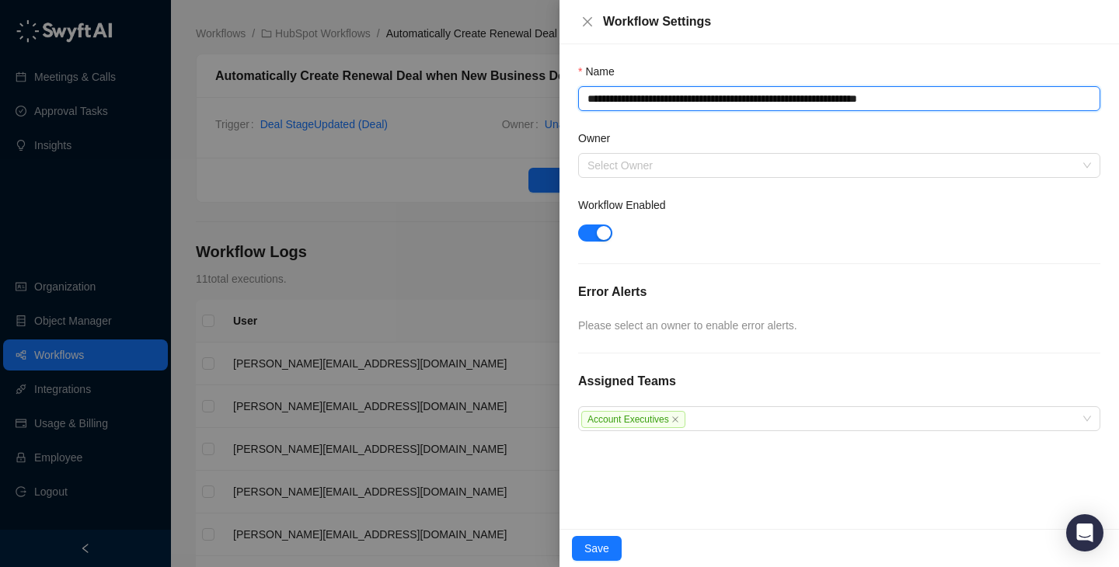
click at [892, 93] on textarea "**********" at bounding box center [839, 98] width 522 height 25
type textarea "**********"
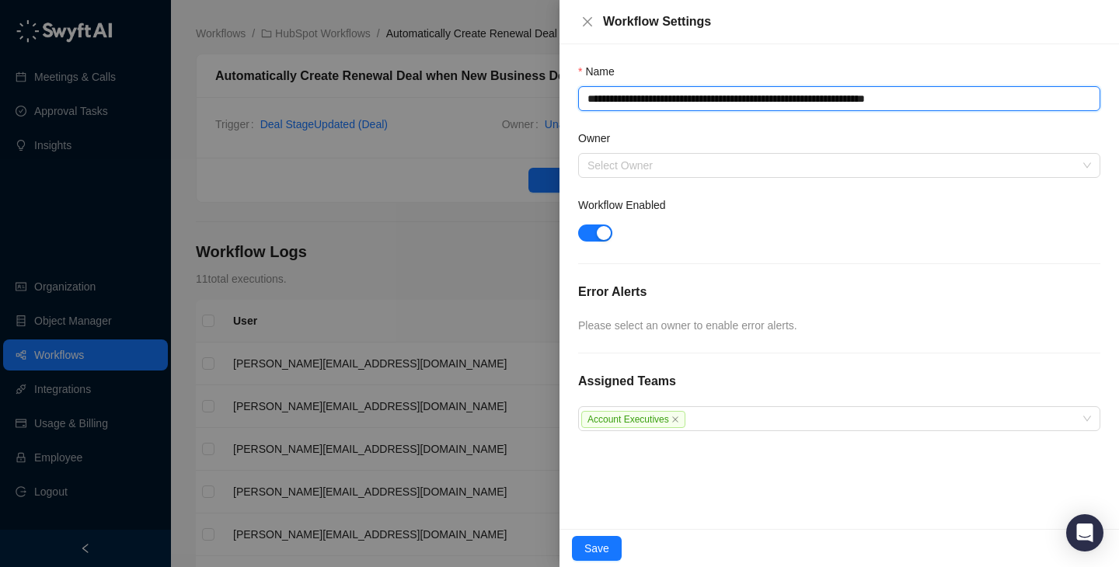
type textarea "**********"
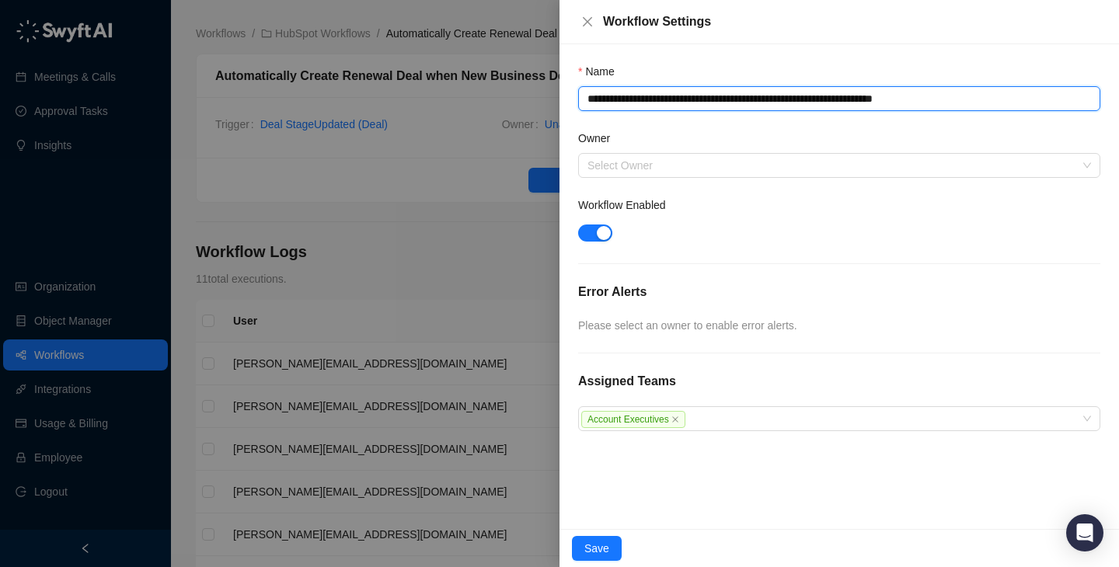
type textarea "**********"
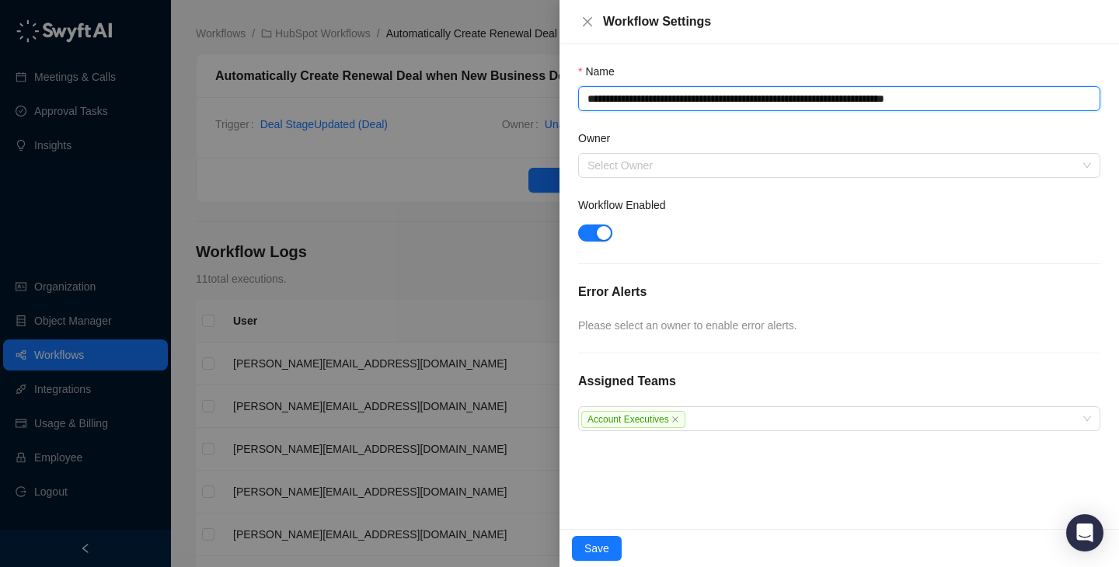
type textarea "**********"
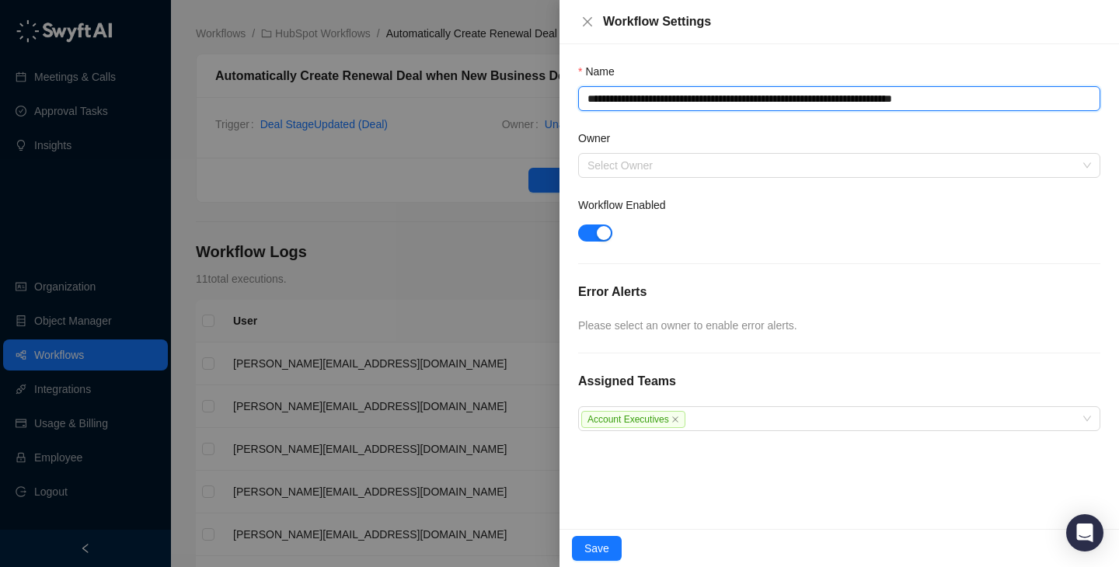
type textarea "**********"
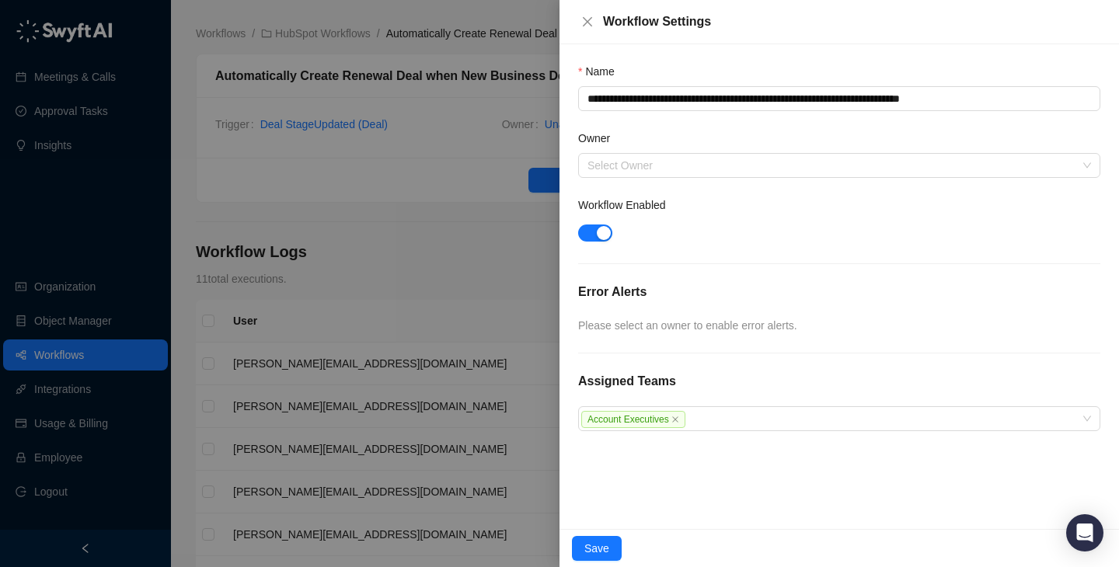
click at [863, 264] on div at bounding box center [839, 264] width 522 height 1
click at [864, 161] on input "Owner" at bounding box center [835, 165] width 494 height 23
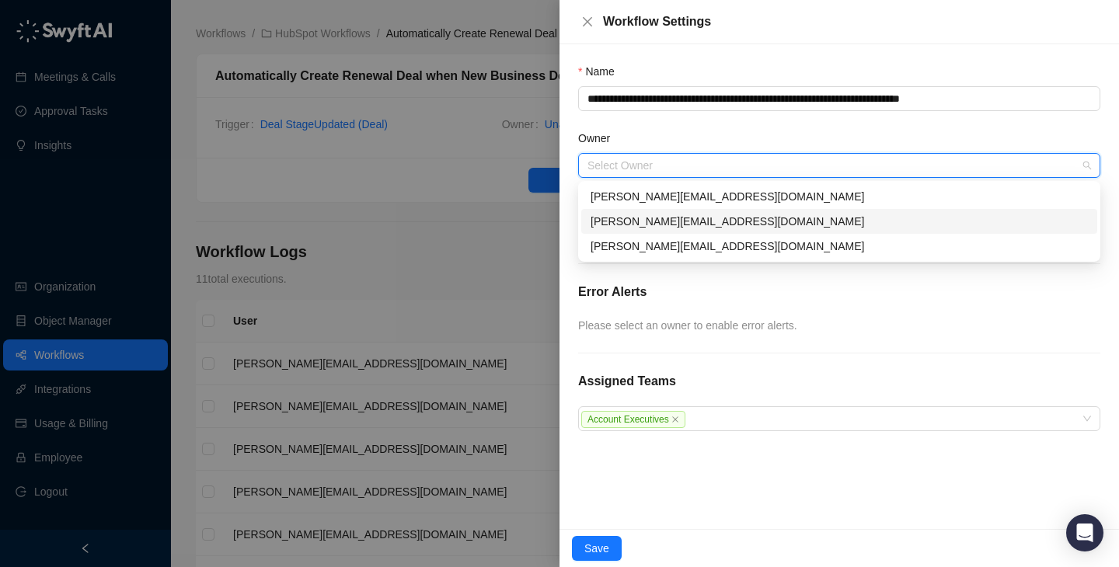
click at [832, 220] on div "[PERSON_NAME][EMAIL_ADDRESS][DOMAIN_NAME]" at bounding box center [839, 221] width 497 height 17
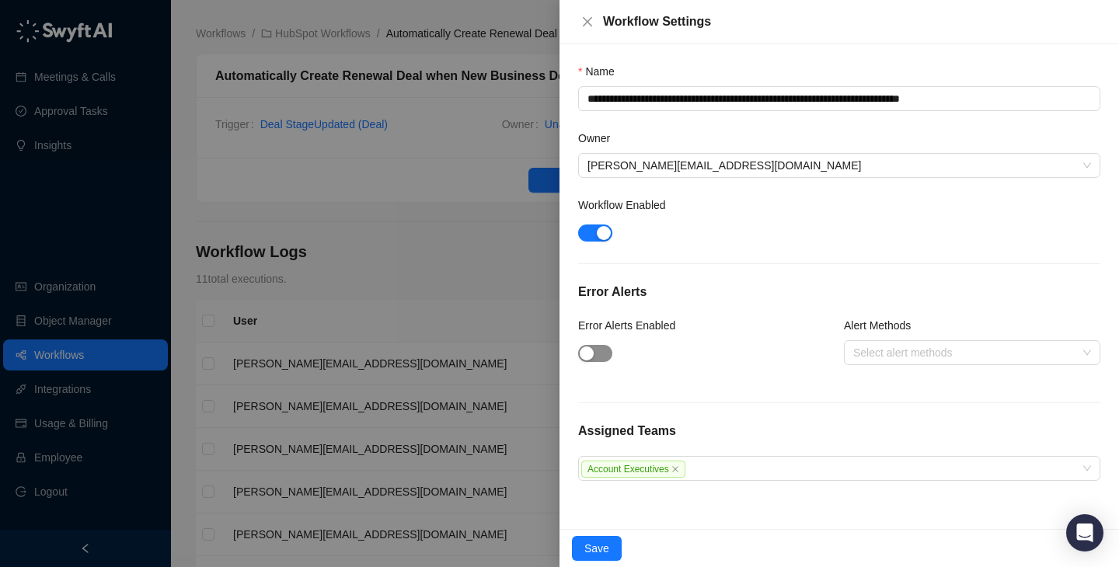
click at [596, 353] on span "button" at bounding box center [595, 353] width 34 height 17
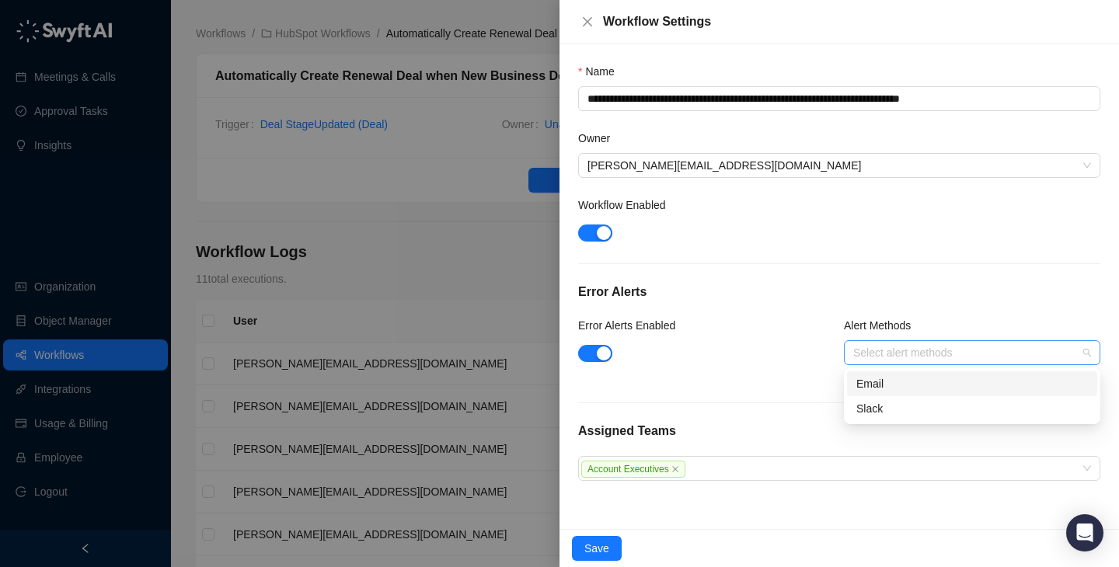
click at [965, 361] on div "Select alert methods" at bounding box center [972, 352] width 257 height 25
click at [922, 393] on div "Email" at bounding box center [972, 384] width 250 height 25
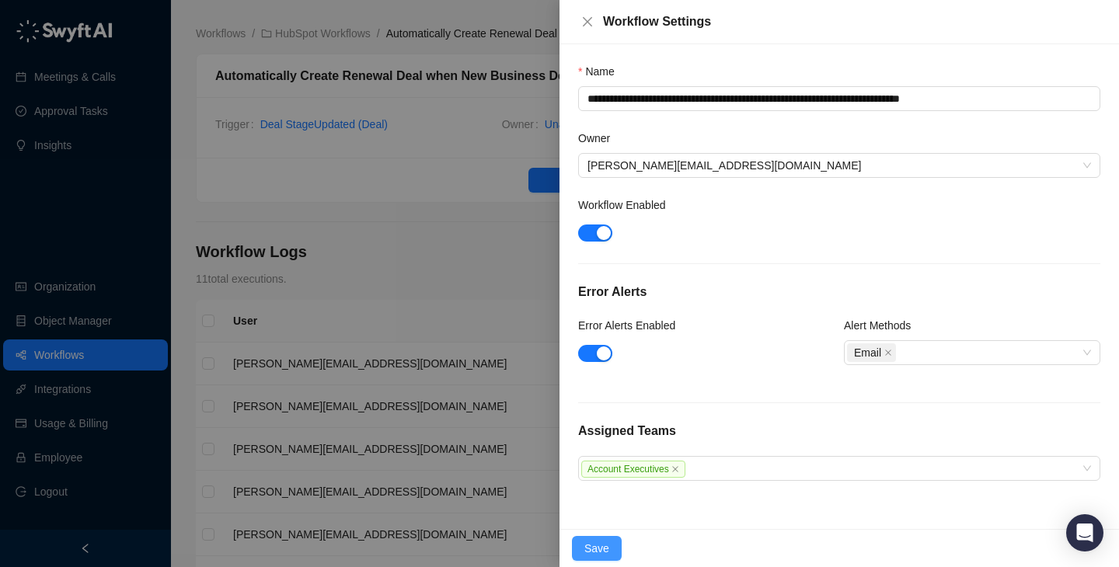
click at [596, 549] on span "Save" at bounding box center [597, 548] width 25 height 17
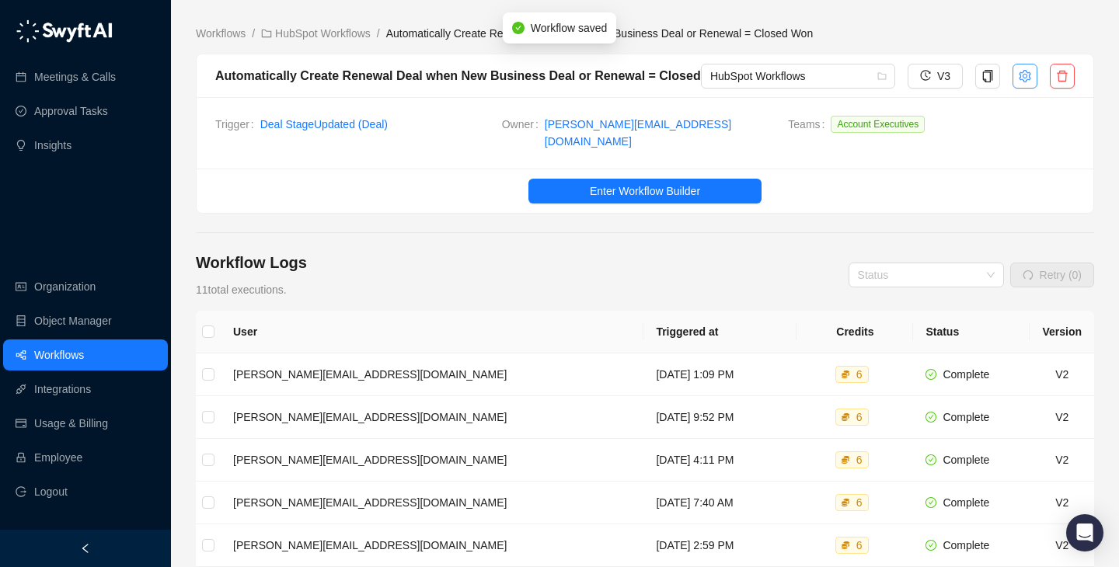
click at [1029, 81] on icon "setting" at bounding box center [1025, 76] width 12 height 12
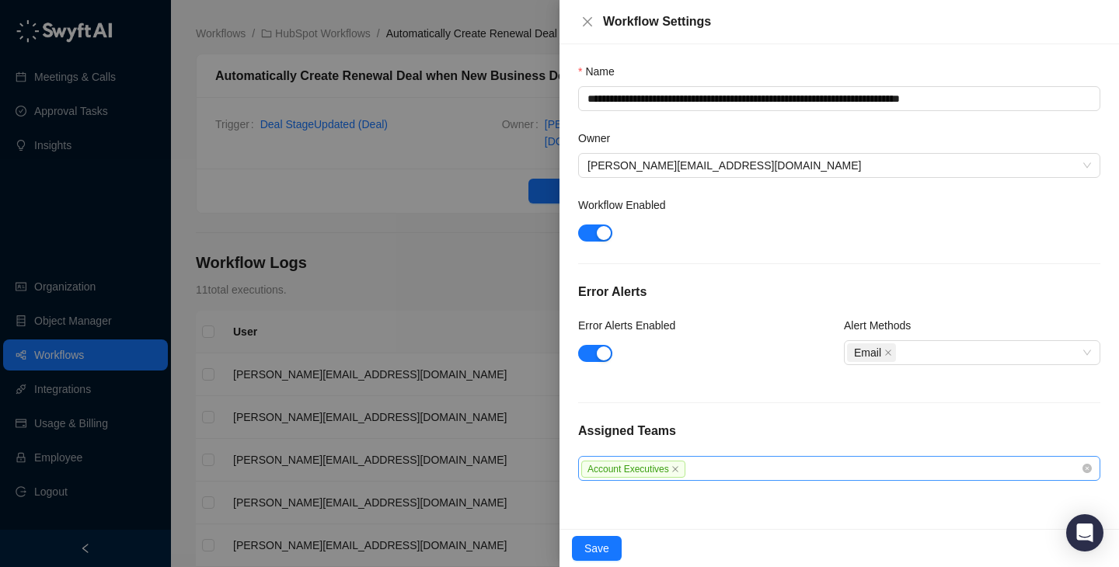
click at [808, 459] on div "Account Executives" at bounding box center [839, 468] width 522 height 25
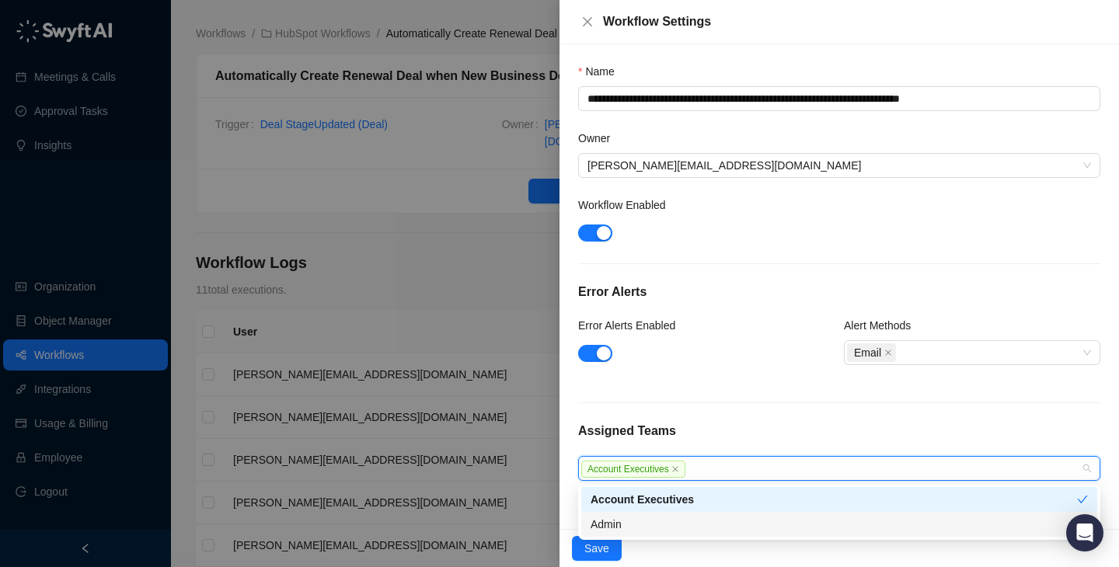
click at [798, 528] on div "Admin" at bounding box center [839, 524] width 497 height 17
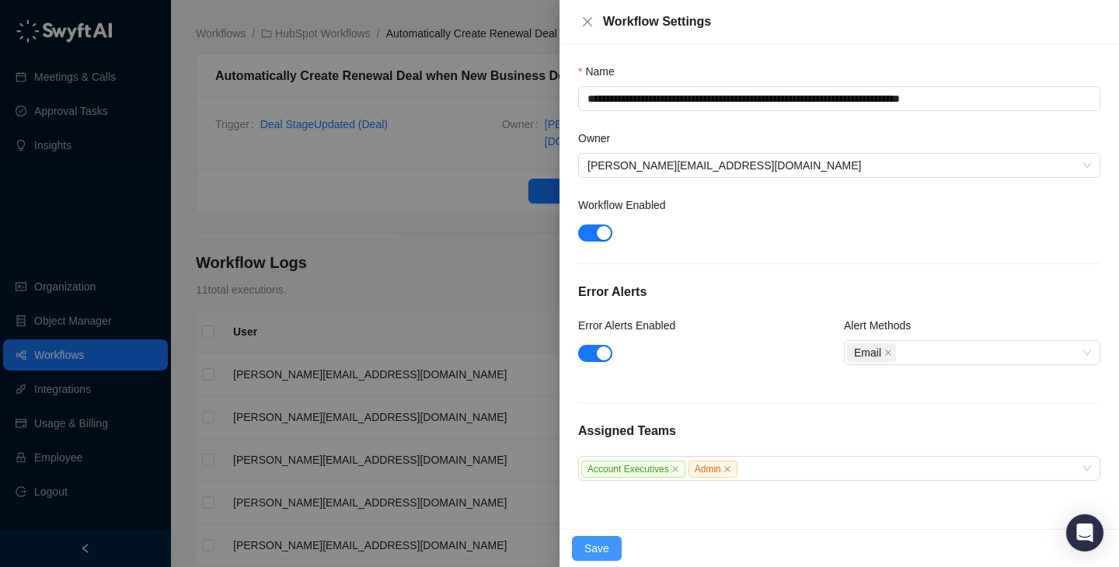
click at [605, 560] on button "Save" at bounding box center [597, 548] width 50 height 25
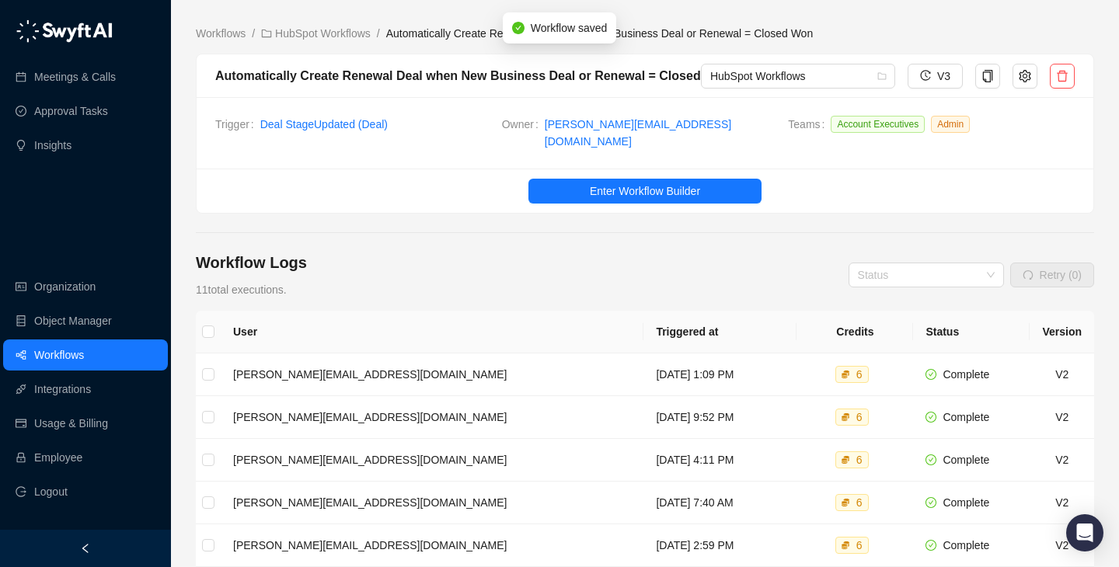
click at [538, 252] on div "Workflow Logs 11 total executions. Status Retry (0)" at bounding box center [645, 275] width 899 height 47
click at [1019, 81] on icon "setting" at bounding box center [1025, 76] width 12 height 12
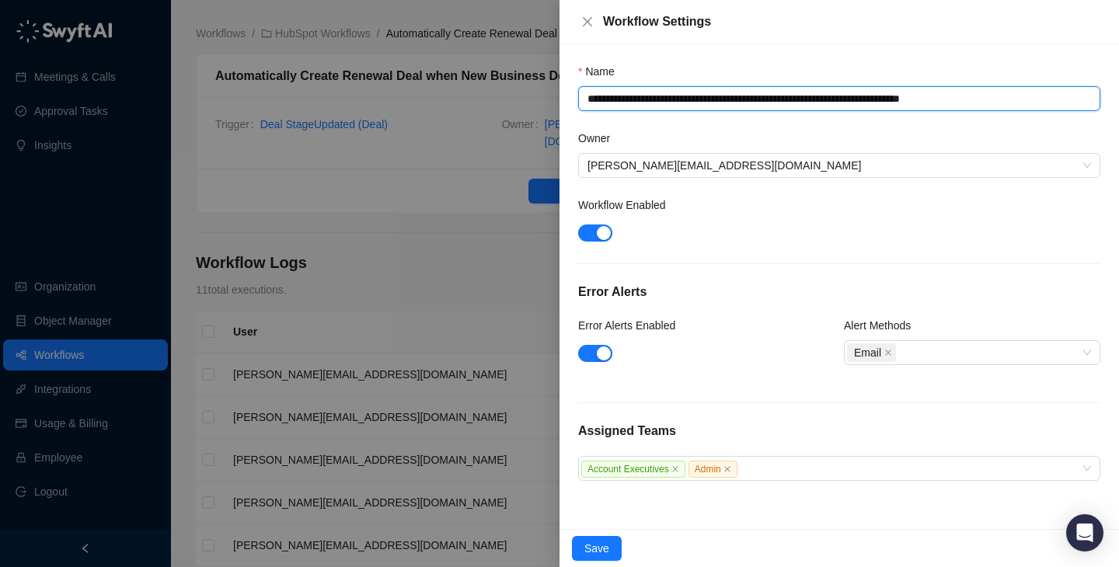
drag, startPoint x: 658, startPoint y: 101, endPoint x: 556, endPoint y: 101, distance: 102.6
click at [556, 101] on div "**********" at bounding box center [559, 283] width 1119 height 567
type textarea "**********"
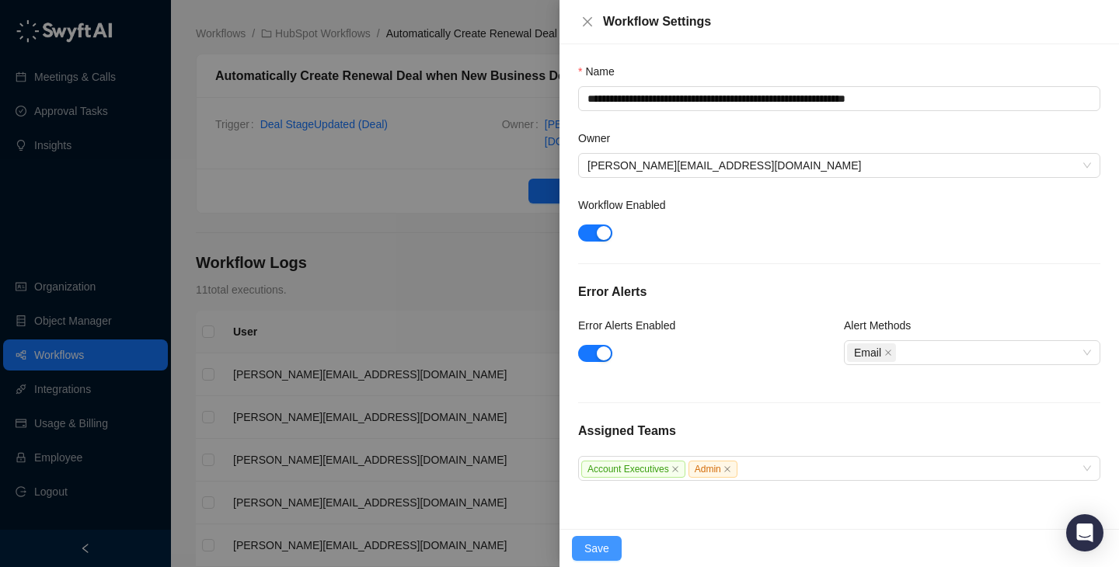
click at [606, 546] on span "Save" at bounding box center [597, 548] width 25 height 17
